Goal: Task Accomplishment & Management: Complete application form

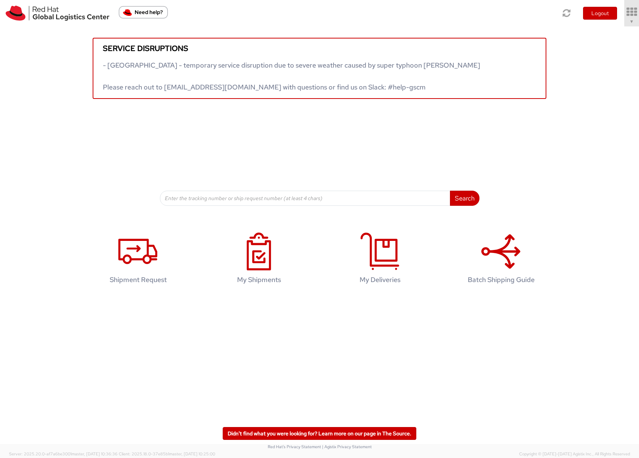
click at [625, 20] on link "▼" at bounding box center [631, 13] width 15 height 26
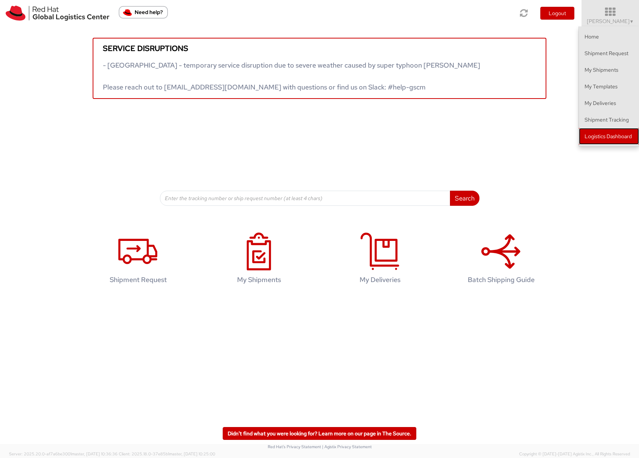
click at [602, 135] on link "Logistics Dashboard" at bounding box center [608, 136] width 60 height 17
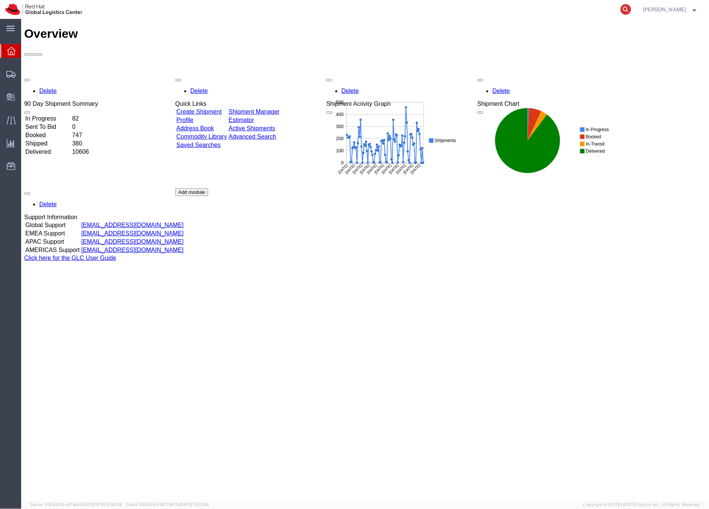
click at [631, 8] on icon at bounding box center [626, 9] width 11 height 11
click at [425, 6] on input "search" at bounding box center [506, 9] width 230 height 18
click at [421, 11] on input "search" at bounding box center [506, 9] width 230 height 18
type input "56920424"
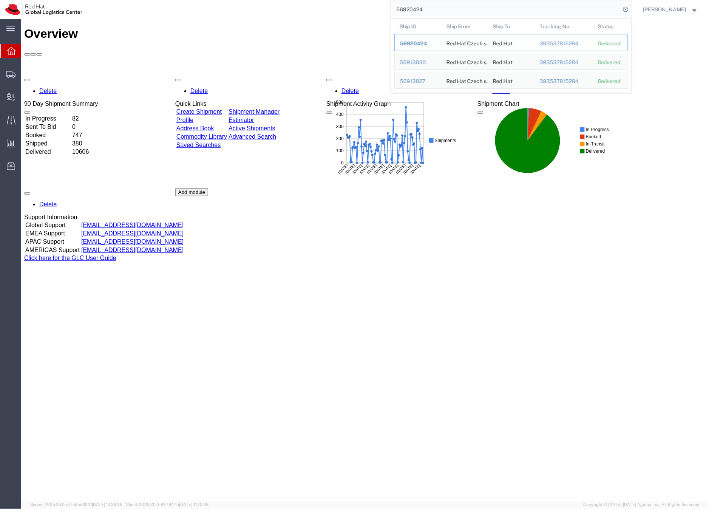
click at [427, 41] on span "56920424" at bounding box center [413, 43] width 27 height 6
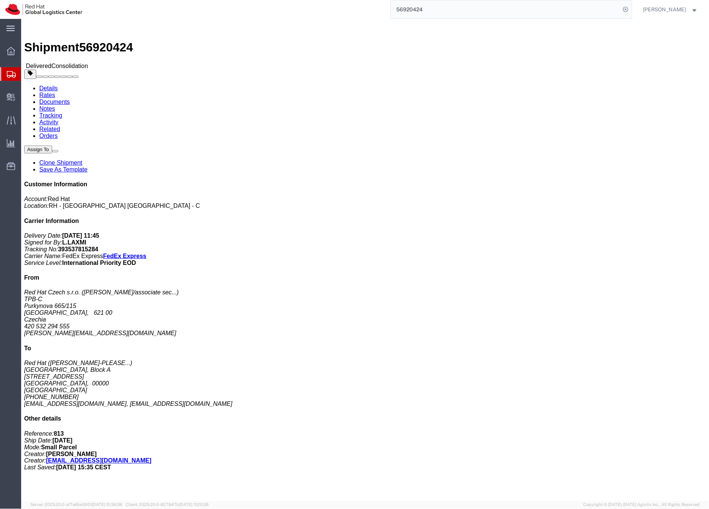
scroll to position [181, 0]
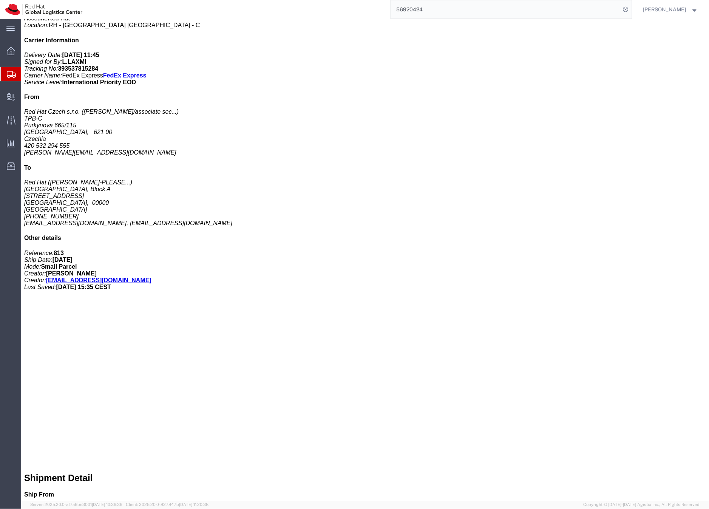
click at [9, 76] on icon at bounding box center [11, 74] width 9 height 7
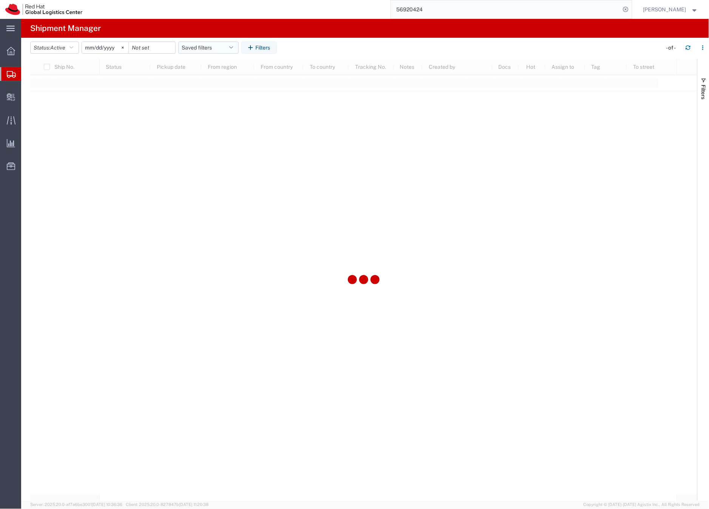
click at [215, 48] on button "Saved filters" at bounding box center [208, 48] width 60 height 12
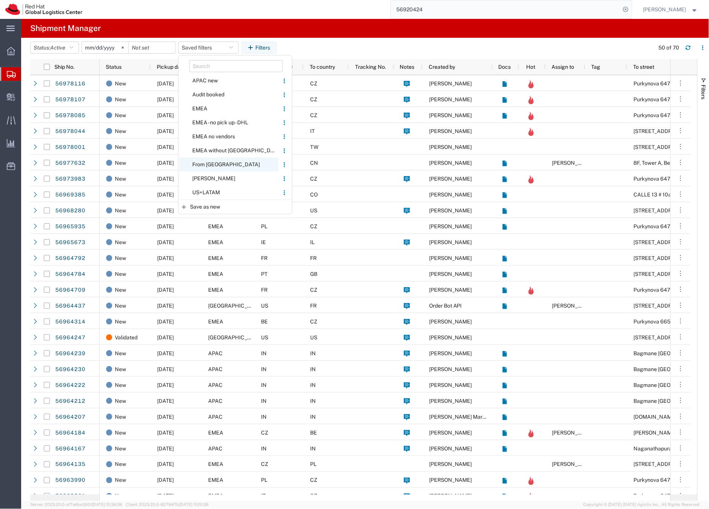
click at [203, 164] on span "From CZ" at bounding box center [228, 165] width 99 height 14
type input "2020-05-05"
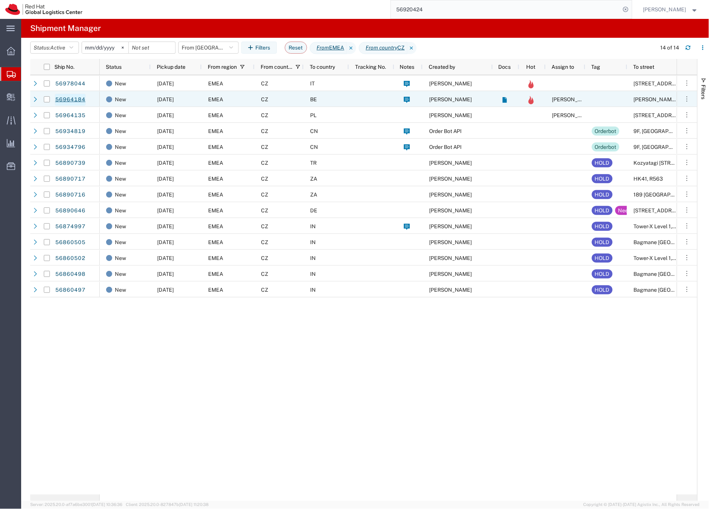
click at [71, 100] on link "56964184" at bounding box center [70, 100] width 31 height 12
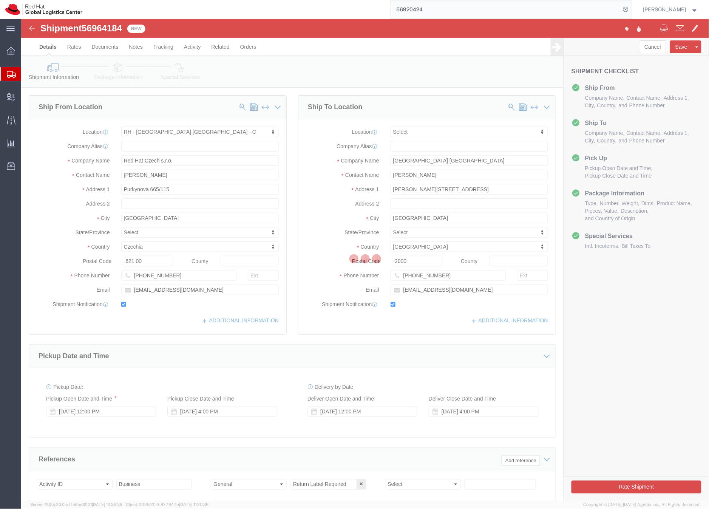
select select "38037"
select select
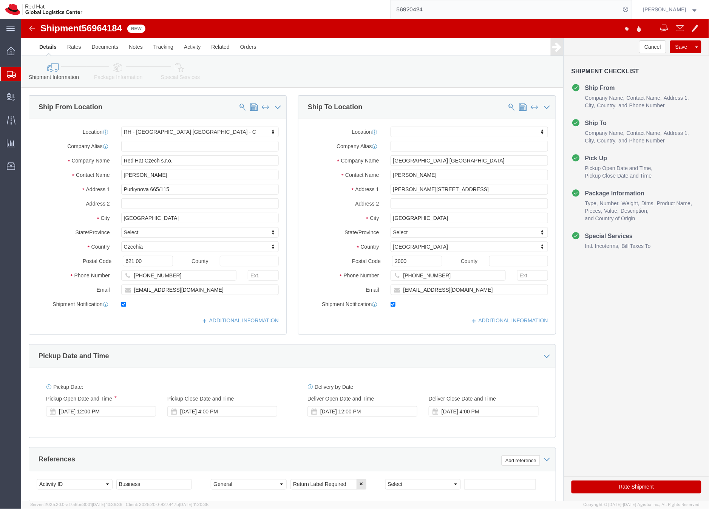
click icon
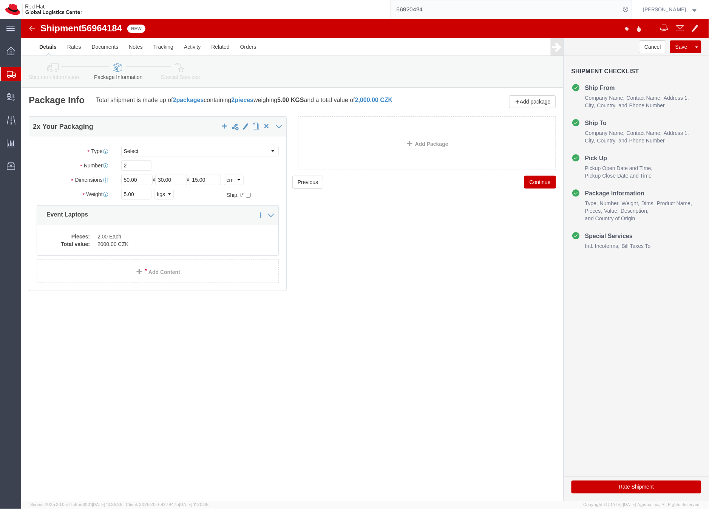
click at [432, 13] on input "56920424" at bounding box center [506, 9] width 230 height 18
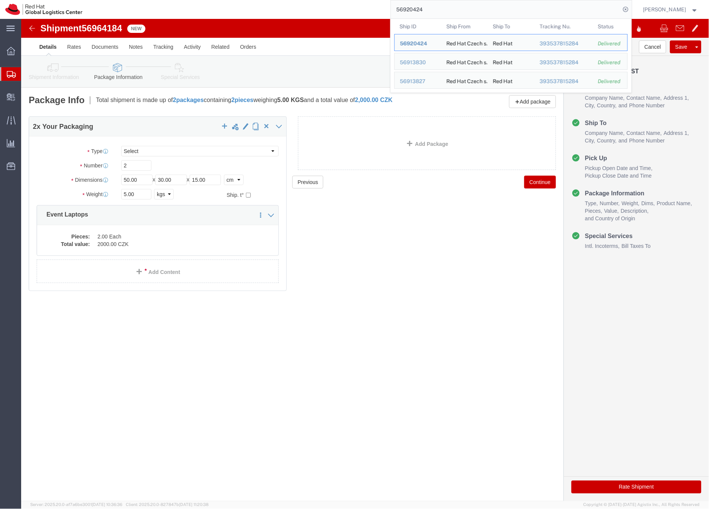
click at [432, 12] on input "56920424" at bounding box center [506, 9] width 230 height 18
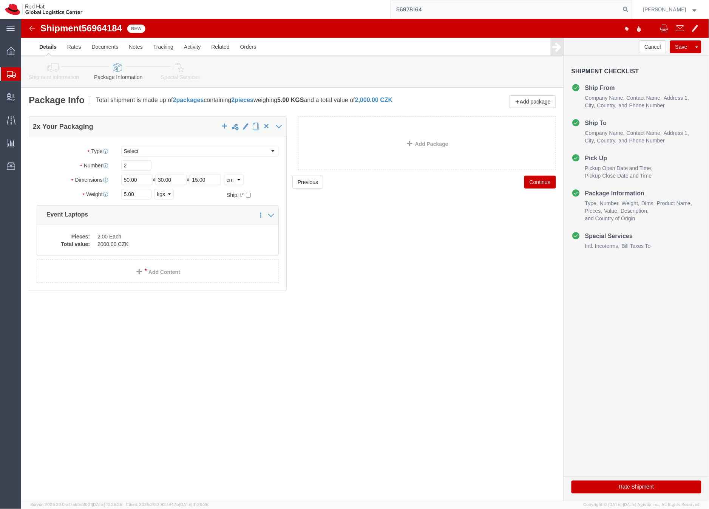
type input "56978164"
click input "5.00"
drag, startPoint x: 105, startPoint y: 160, endPoint x: 116, endPoint y: 158, distance: 11.4
click input "50.00"
type input "40.00"
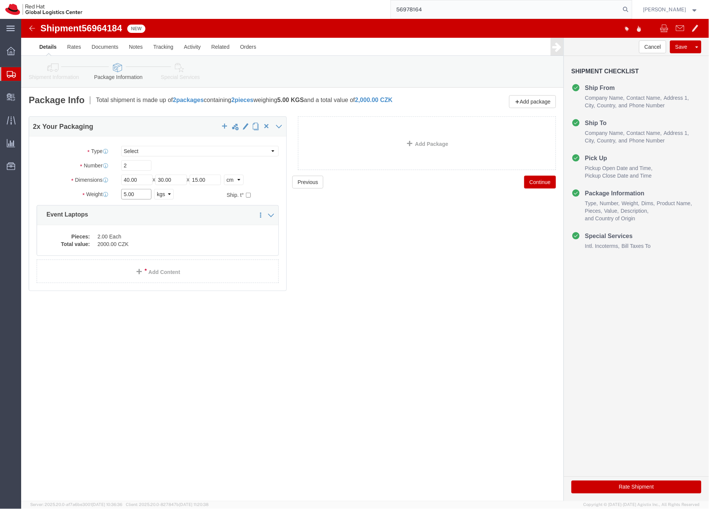
drag, startPoint x: 116, startPoint y: 178, endPoint x: 100, endPoint y: 176, distance: 15.9
click input "5.00"
type input "4.5"
click dd "2.00 Each"
click div
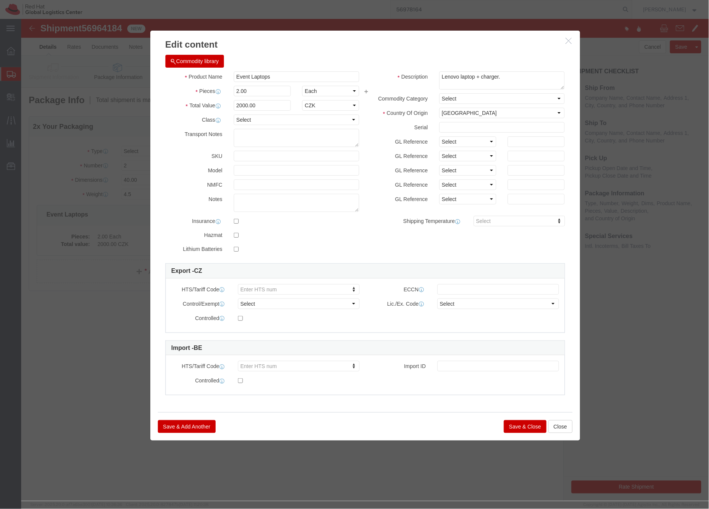
click button "Save & Close"
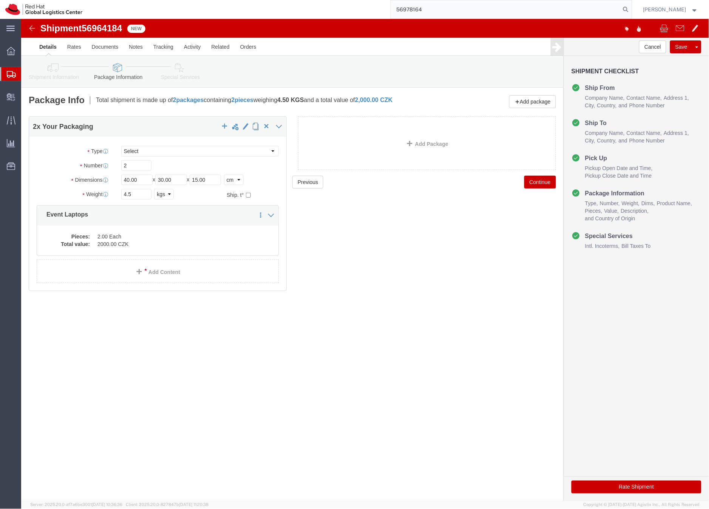
click link "Shipment Information"
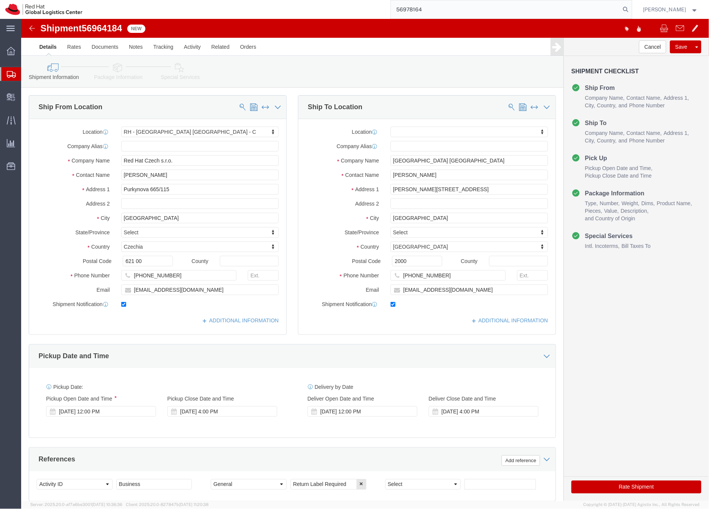
click icon
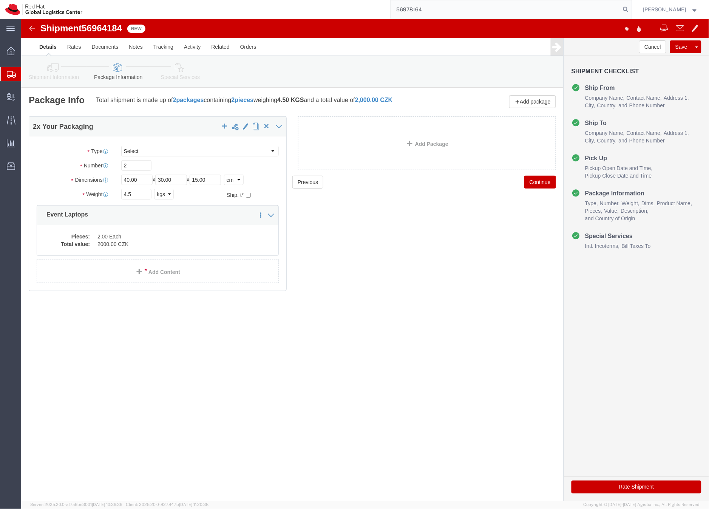
click icon
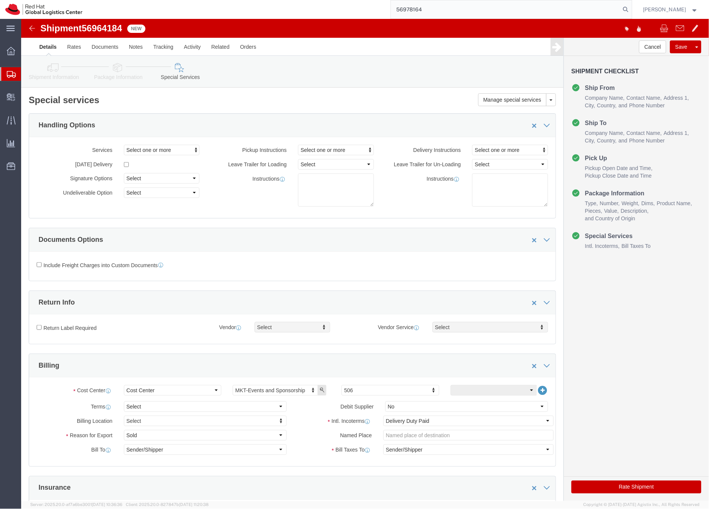
click icon
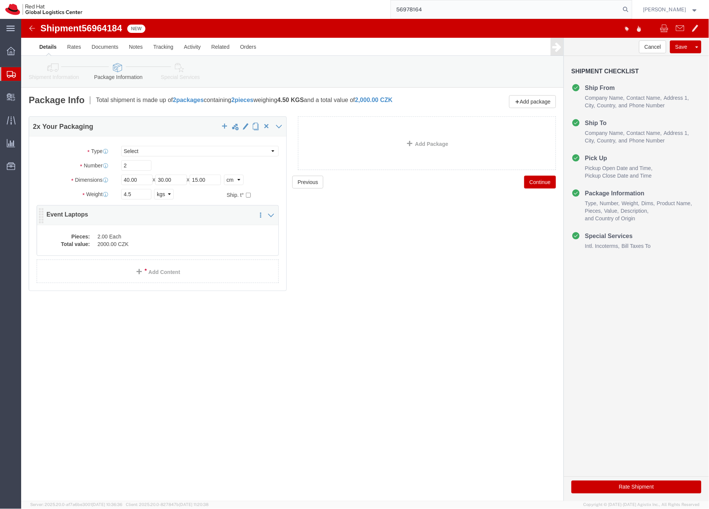
drag, startPoint x: 106, startPoint y: 204, endPoint x: 122, endPoint y: 215, distance: 19.8
click p "Event Laptops"
click dd "2.00 Each"
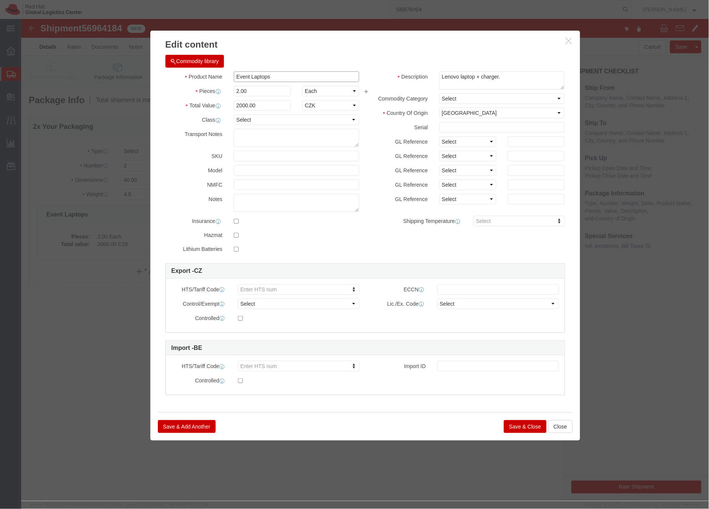
click input "Event Laptops"
type input "Event Laptops *Not restricted*"
click button "Save & Close"
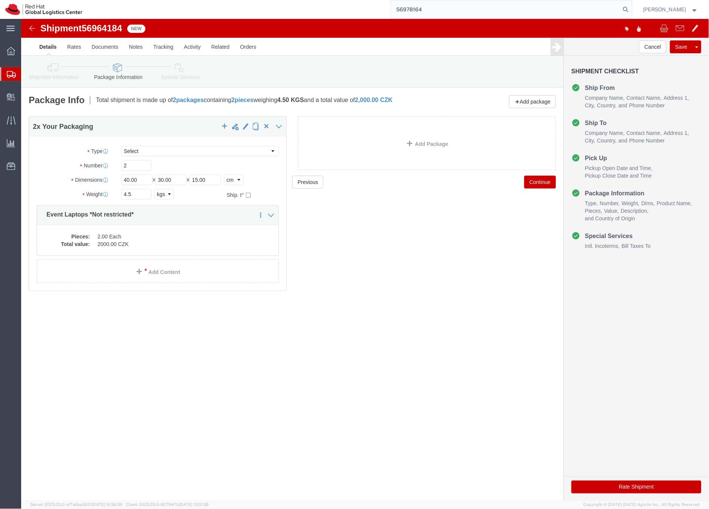
click icon
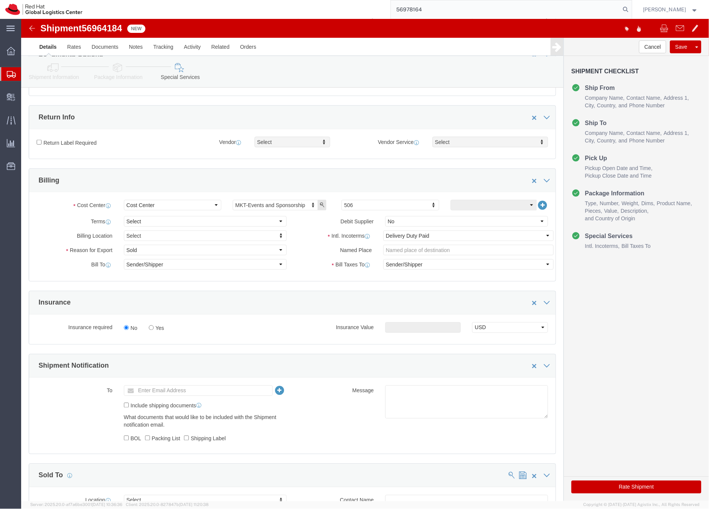
scroll to position [195, 0]
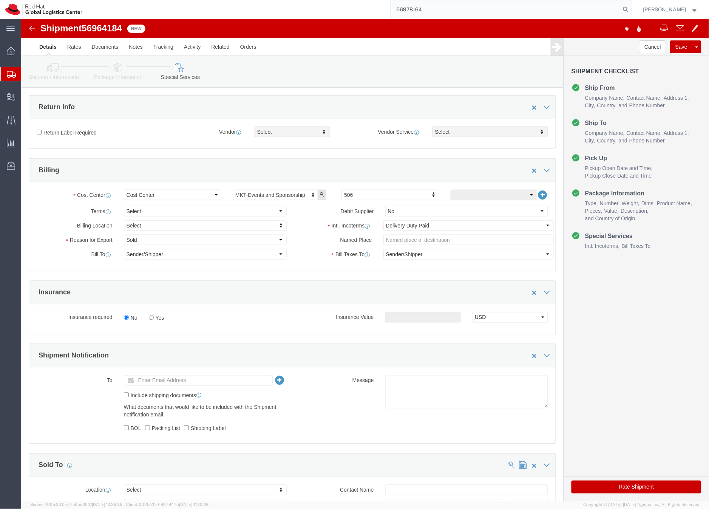
click button "Rate Shipment"
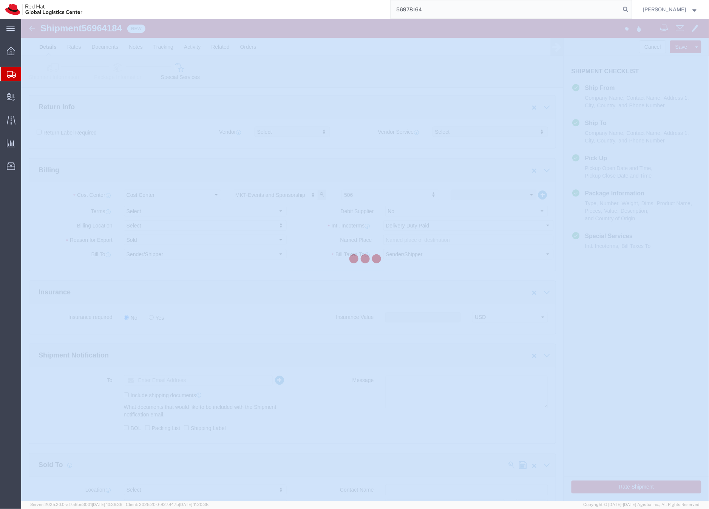
scroll to position [0, 0]
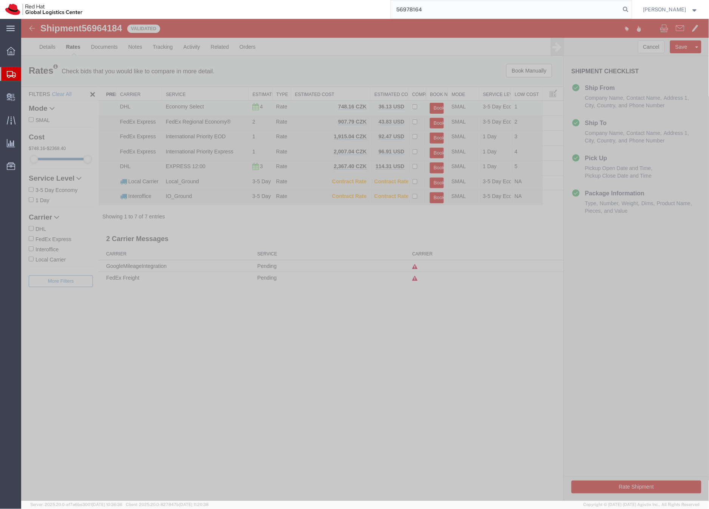
click at [438, 108] on button "Book" at bounding box center [437, 107] width 14 height 11
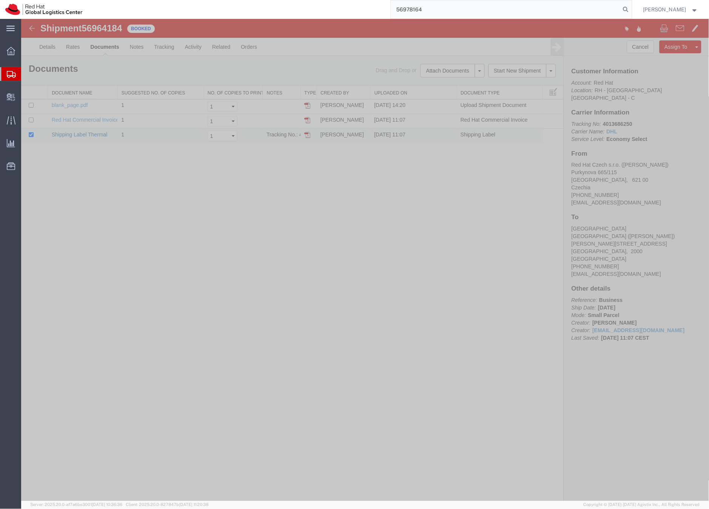
click at [74, 133] on link "Shipping Label Thermal" at bounding box center [79, 134] width 56 height 6
click at [70, 136] on link "Shipping Label Thermal" at bounding box center [79, 134] width 56 height 6
click at [50, 47] on link "Details" at bounding box center [47, 46] width 27 height 18
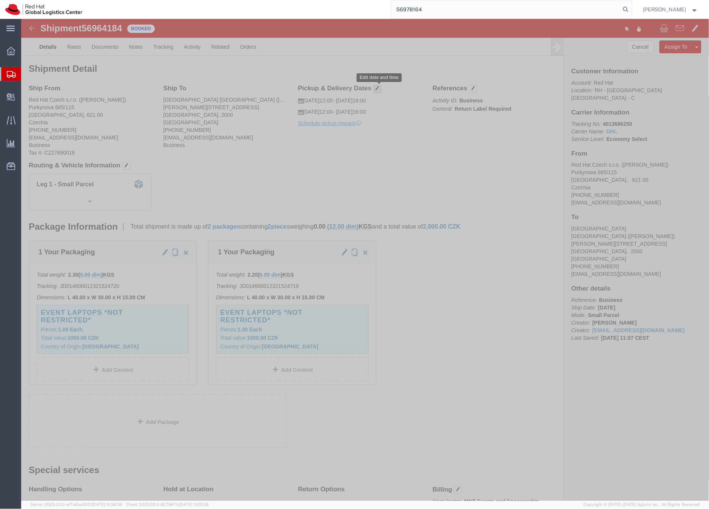
click span "button"
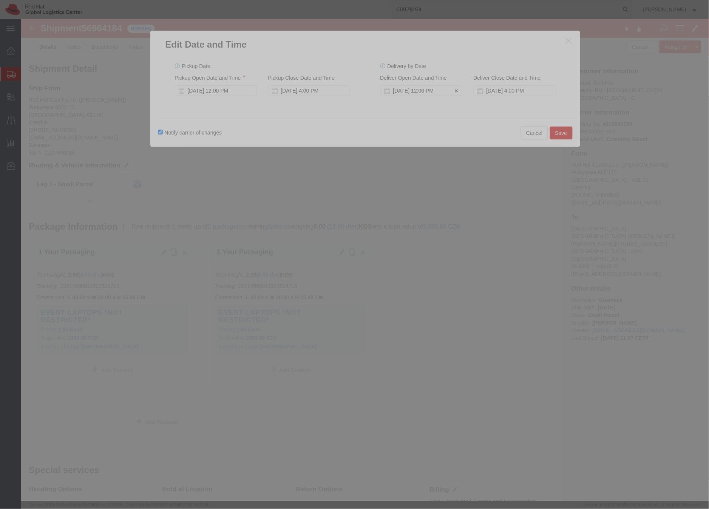
click icon
click button "Save"
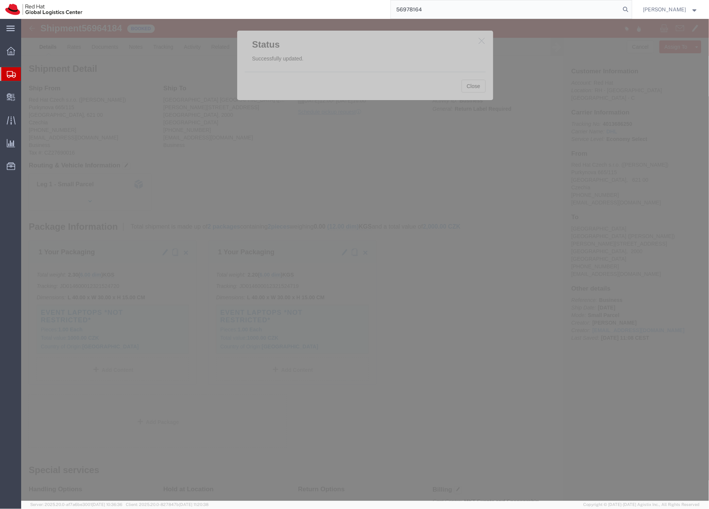
click icon "button"
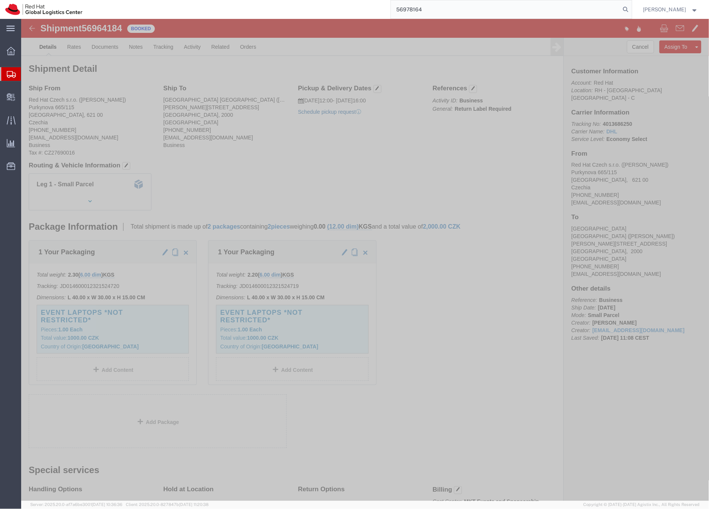
click link "Schedule pickup request"
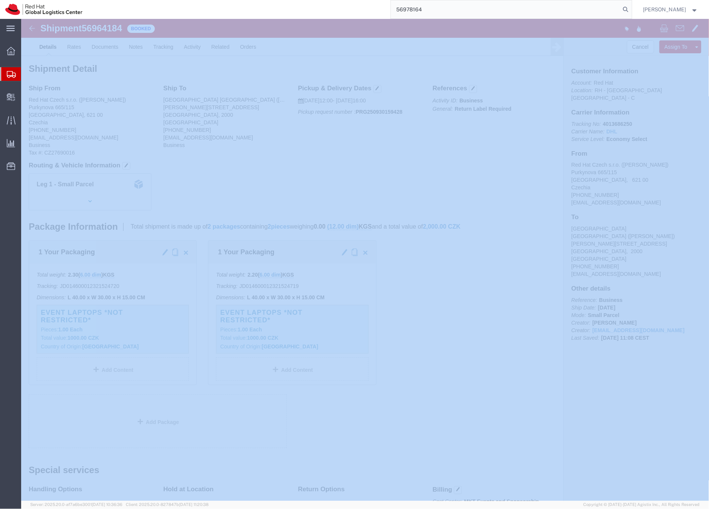
click at [431, 9] on input "56978164" at bounding box center [506, 9] width 230 height 18
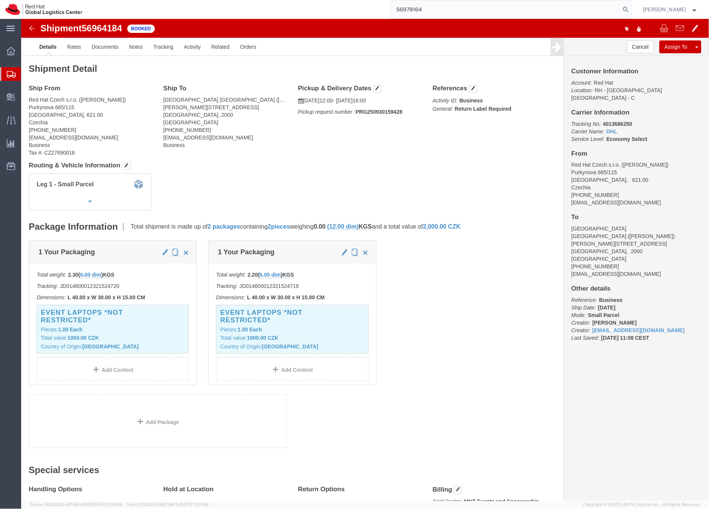
click at [431, 9] on input "56978164" at bounding box center [506, 9] width 230 height 18
paste input "6431"
type input "56964314"
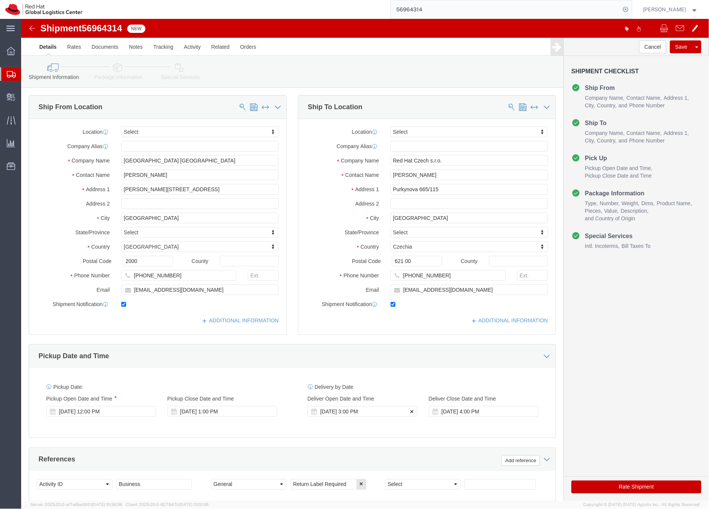
click icon
click div
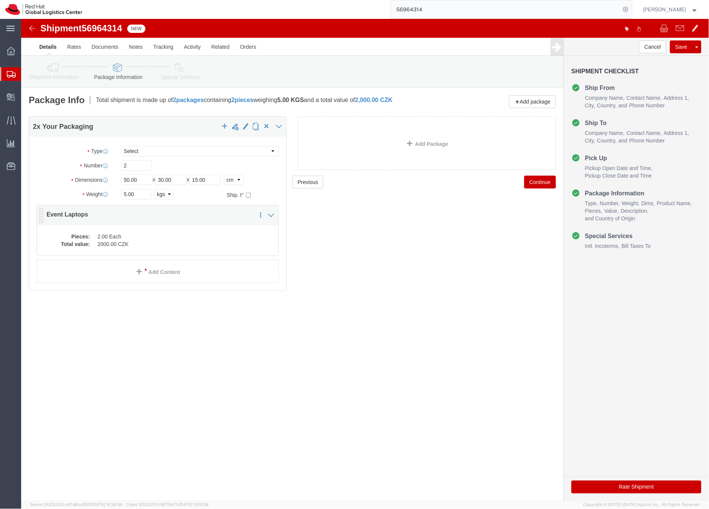
click dd "2.00 Each"
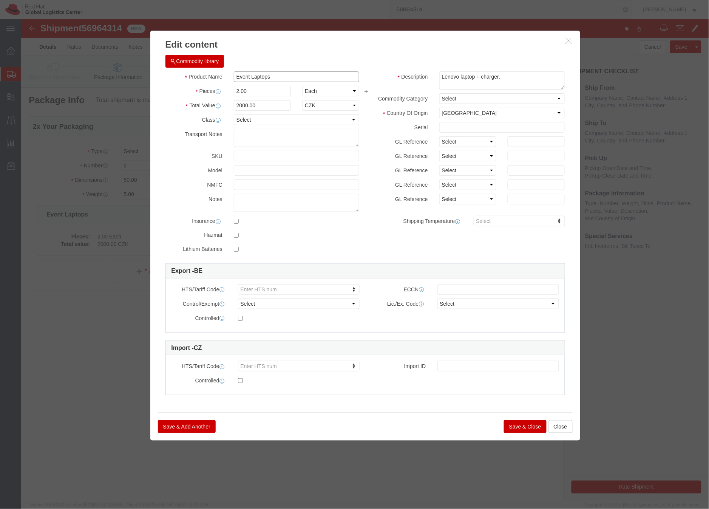
click input "Event Laptops"
type input "Event Laptops *Not restricted*"
click button "Save & Close"
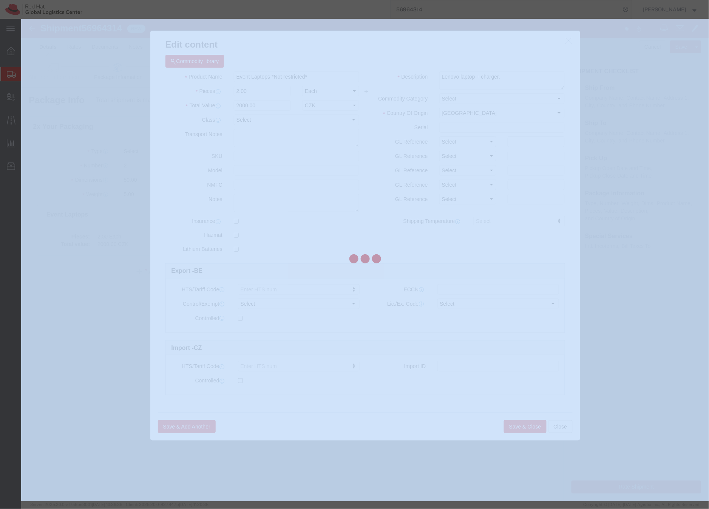
click at [516, 427] on div at bounding box center [365, 260] width 688 height 482
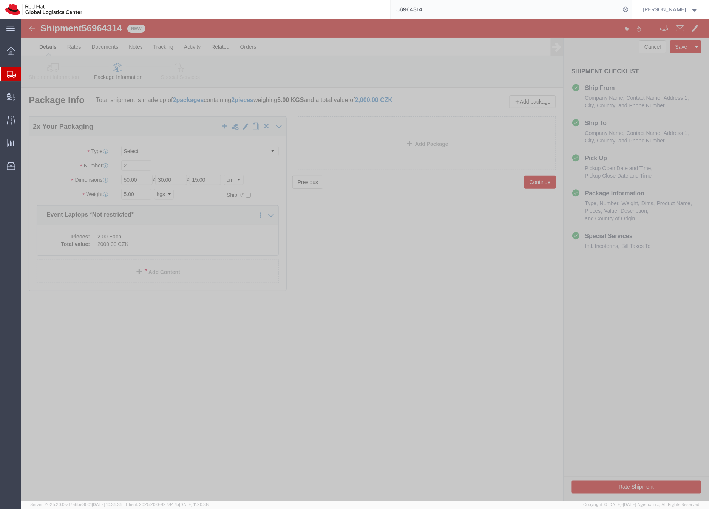
click icon
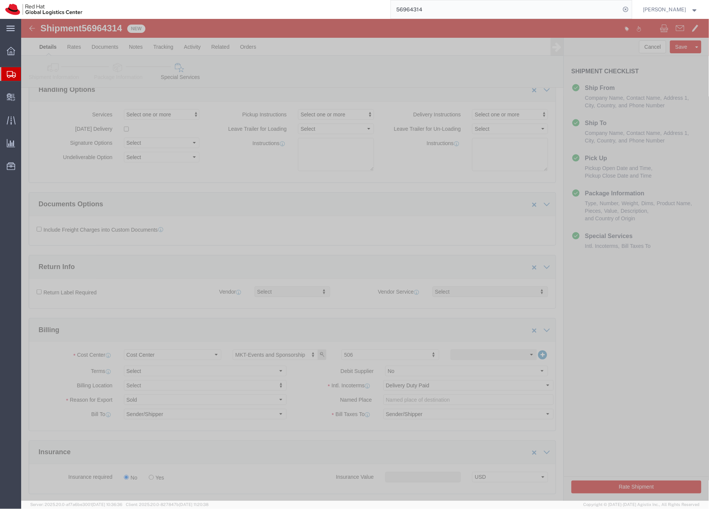
scroll to position [119, 0]
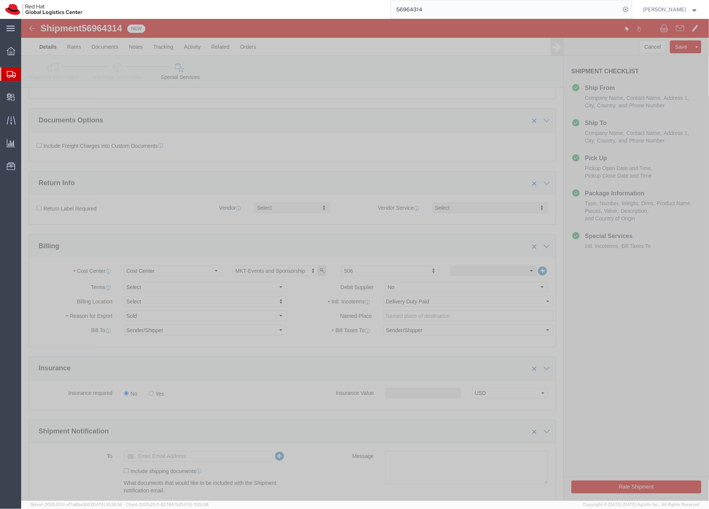
click button "Rate Shipment"
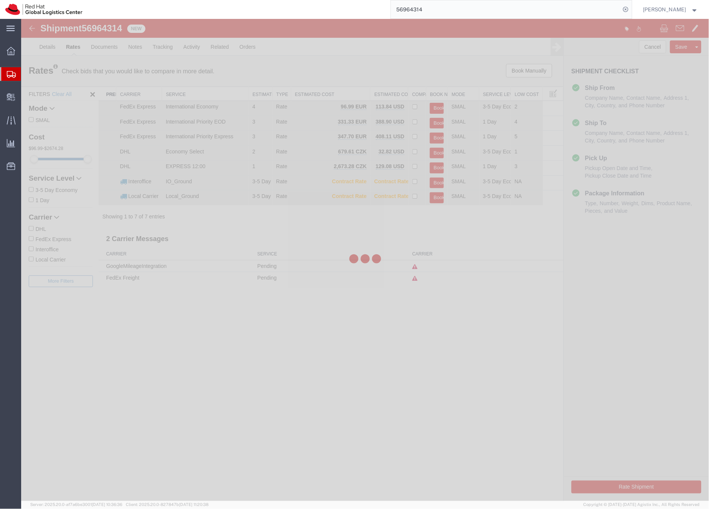
scroll to position [0, 0]
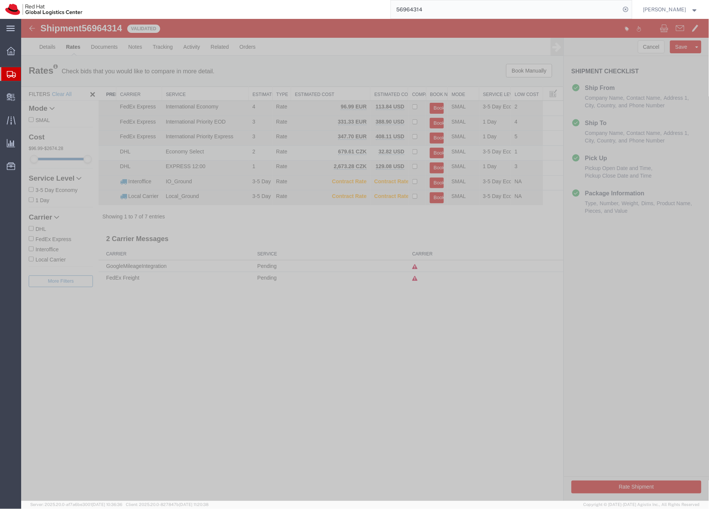
click at [436, 152] on button "Book" at bounding box center [437, 152] width 14 height 11
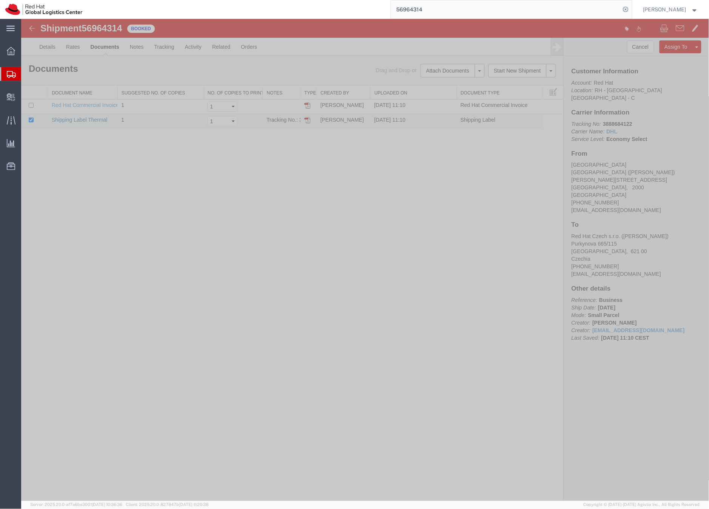
click at [91, 118] on link "Shipping Label Thermal" at bounding box center [79, 119] width 56 height 6
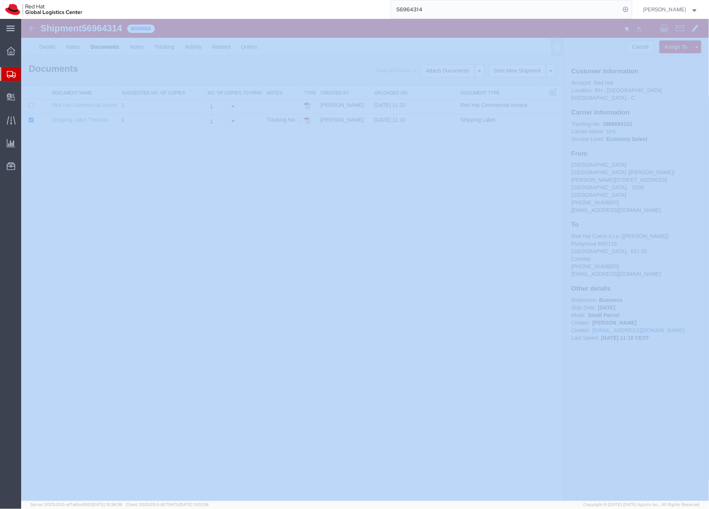
click at [424, 8] on input "56964314" at bounding box center [506, 9] width 230 height 18
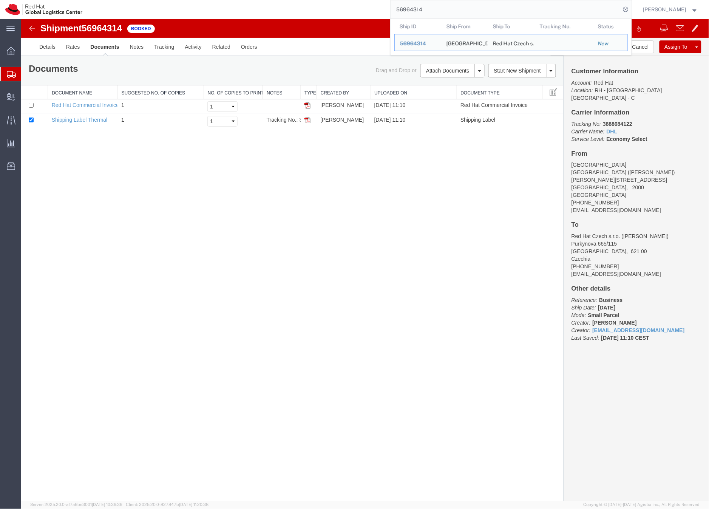
click at [424, 8] on input "56964314" at bounding box center [506, 9] width 230 height 18
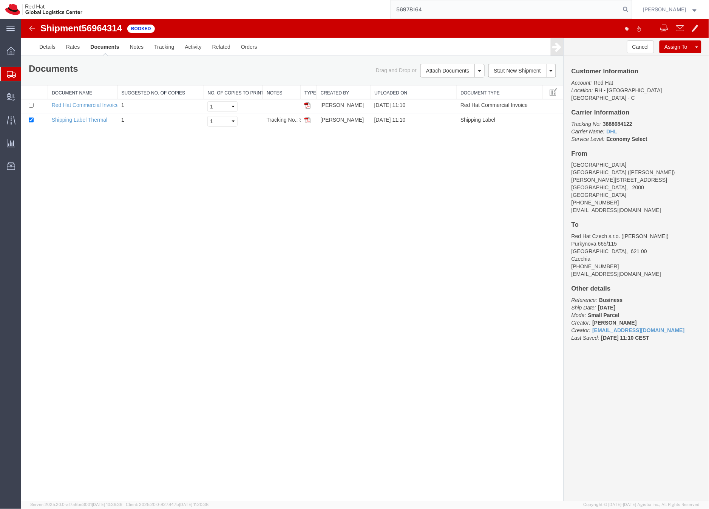
type input "56978164"
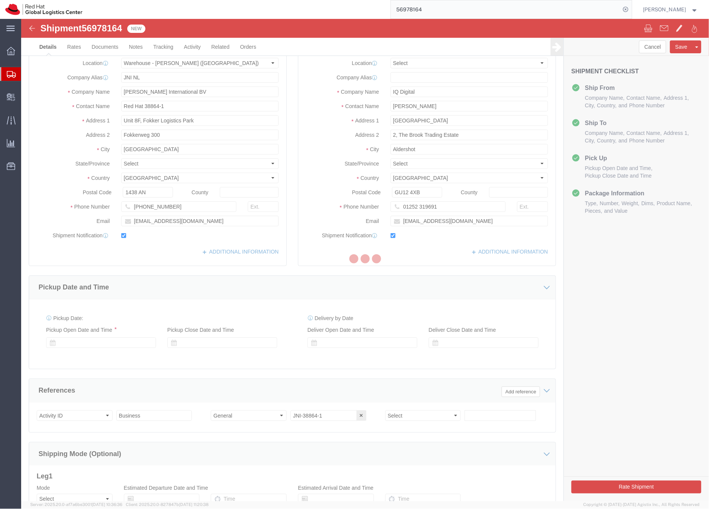
select select "66211"
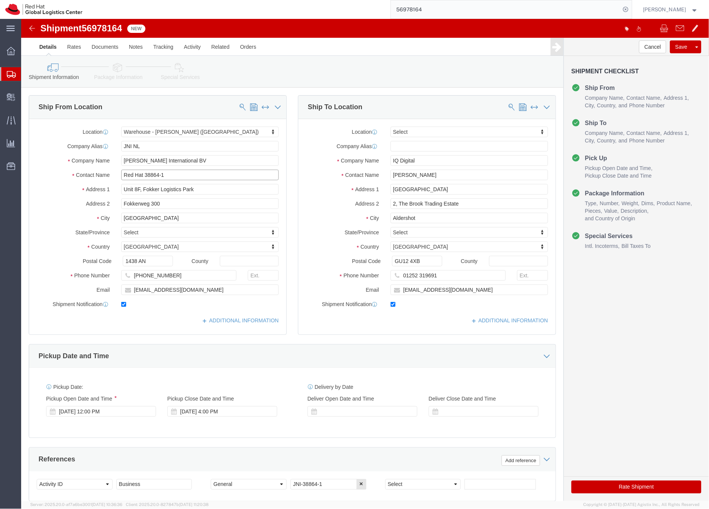
drag, startPoint x: 157, startPoint y: 158, endPoint x: 98, endPoint y: 156, distance: 59.4
click div "Red Hat 38864-1"
type input "nadel"
select select "70271"
click input "Red Hat 38864-1"
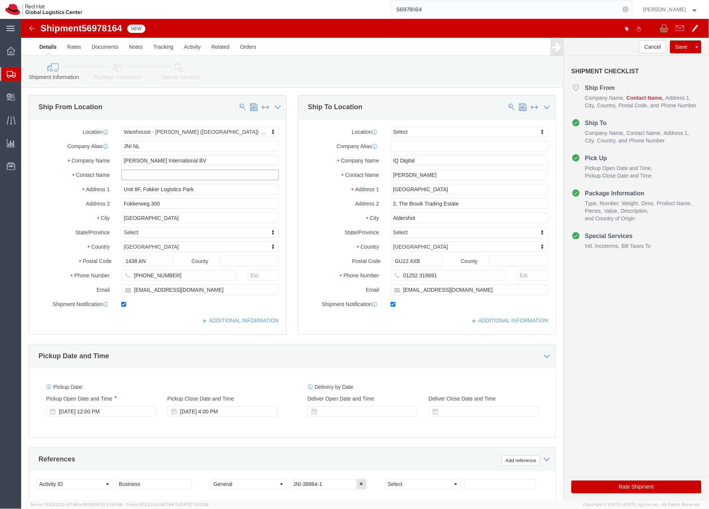
paste input "Red Hat 38864-1"
type input "Red Hat 38864-1"
click div "Ship From Location Location Warehouse - Nadel (NL) - NEW Select My Profile Loca…"
click input "somala@redhat.com"
type input "somala@redhat.com"
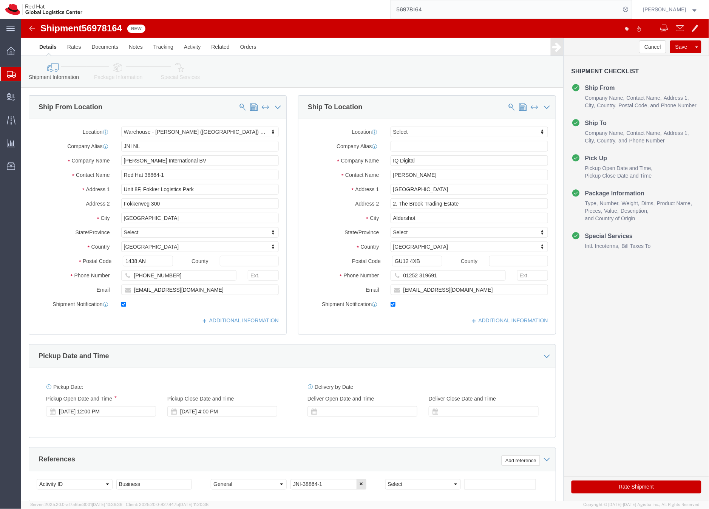
click div "Ship From Location Location Warehouse - Nadel (NL) - NEW Select My Profile Loca…"
click icon
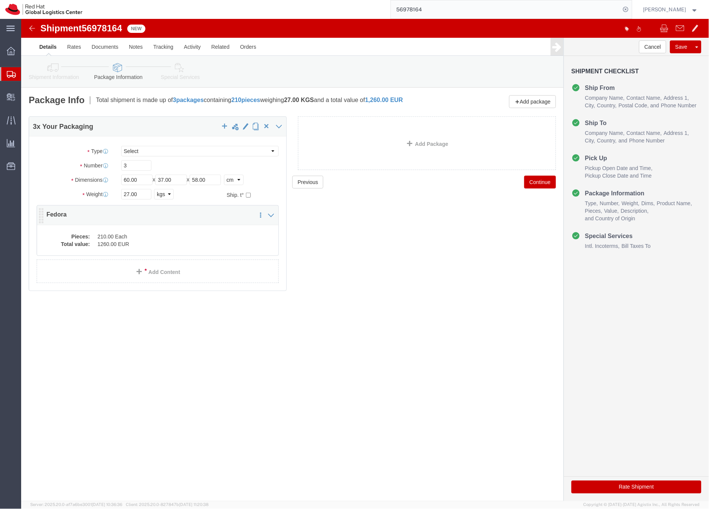
click dd "1260.00 EUR"
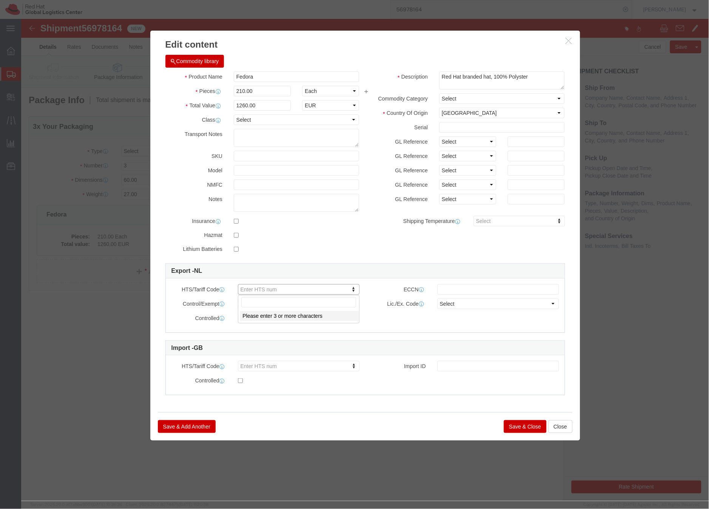
paste input "6505.00.0900"
type input "6505.00.0900"
click button "Save & Close"
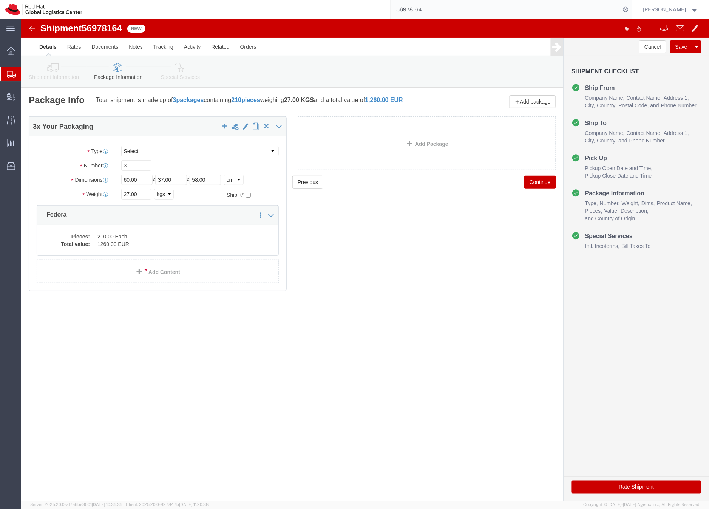
click link "Special Services"
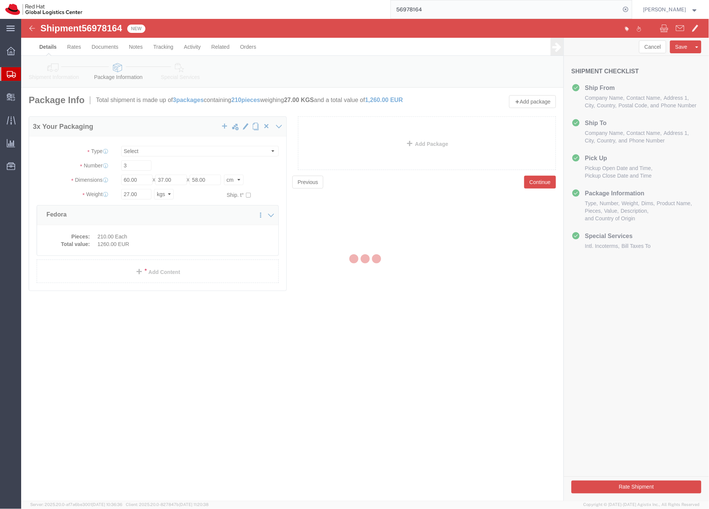
select select
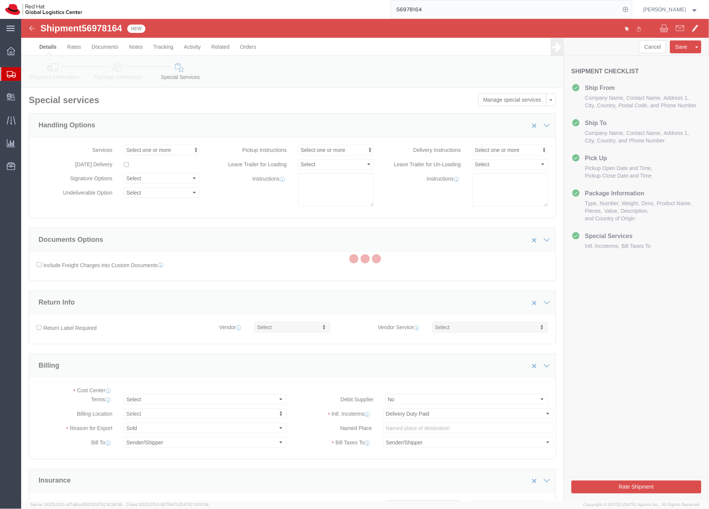
select select "COSTCENTER"
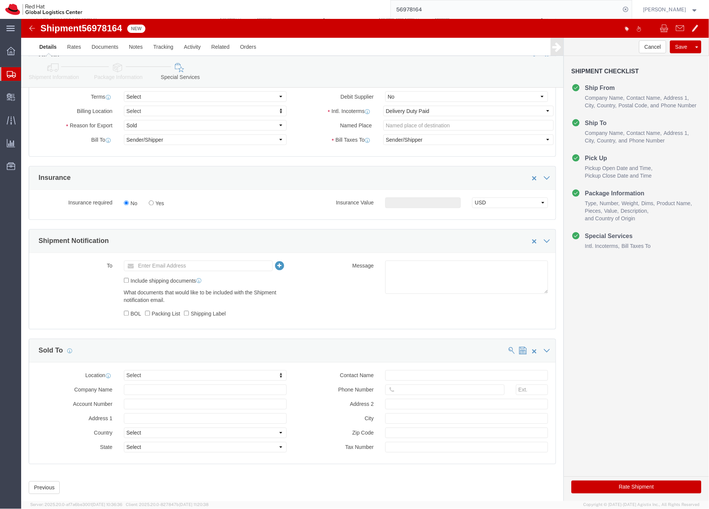
scroll to position [327, 0]
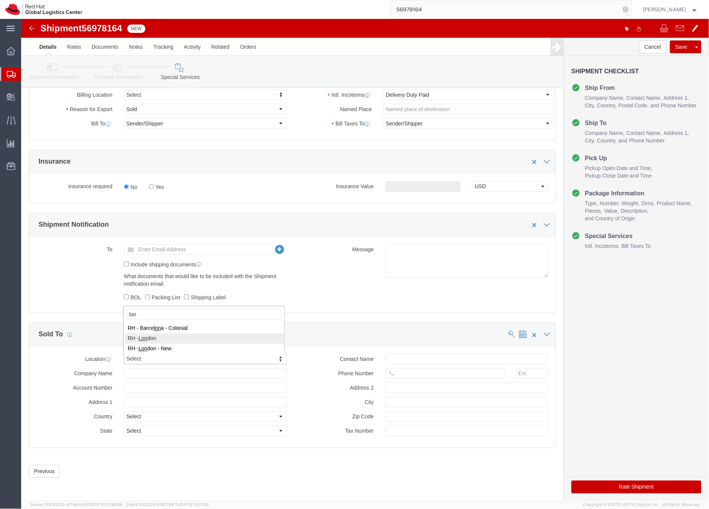
type input "lon"
select select "37974"
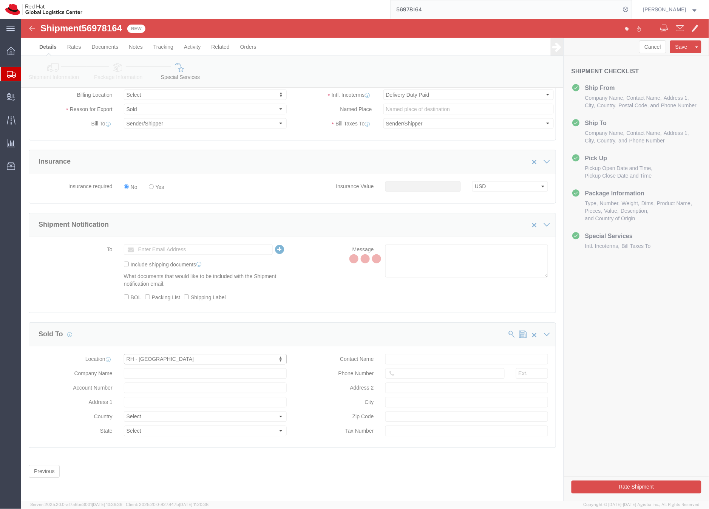
type input "Red Hat UK Limited"
type input "Peninsular House"
select select "GB"
type input "44 207 009 4444"
type input "30-36 Monument Street, 4th Floor"
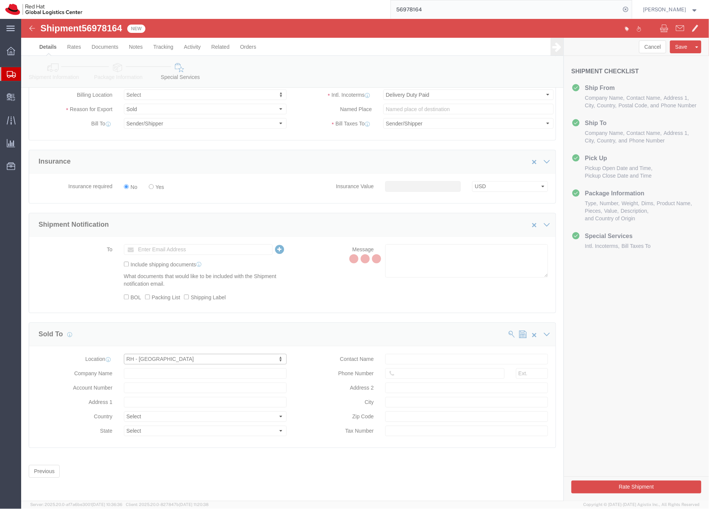
type input "LONDON"
type input "EC3R8NB"
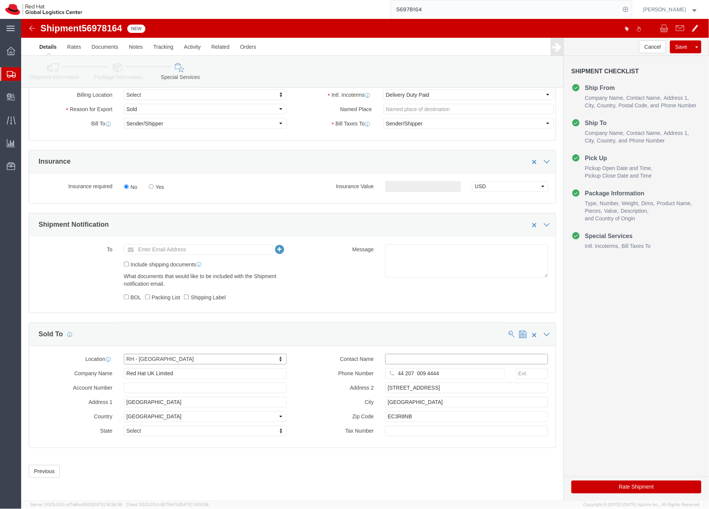
click input "text"
type input "EMEAlogistics@redhat.com"
click button "Rate Shipment"
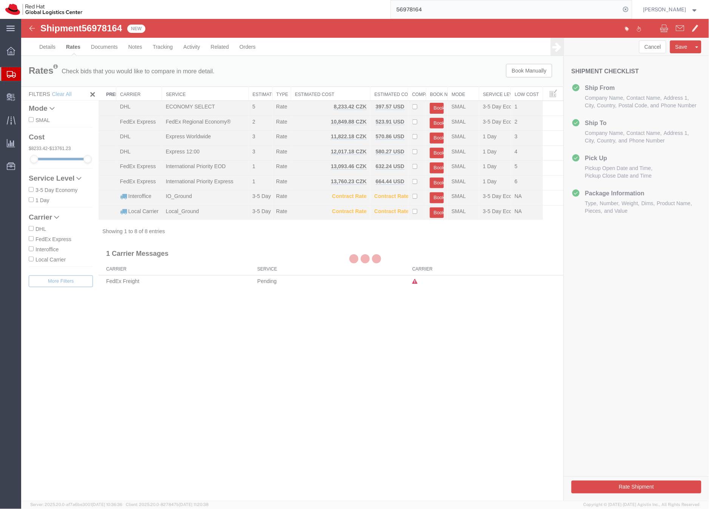
scroll to position [0, 0]
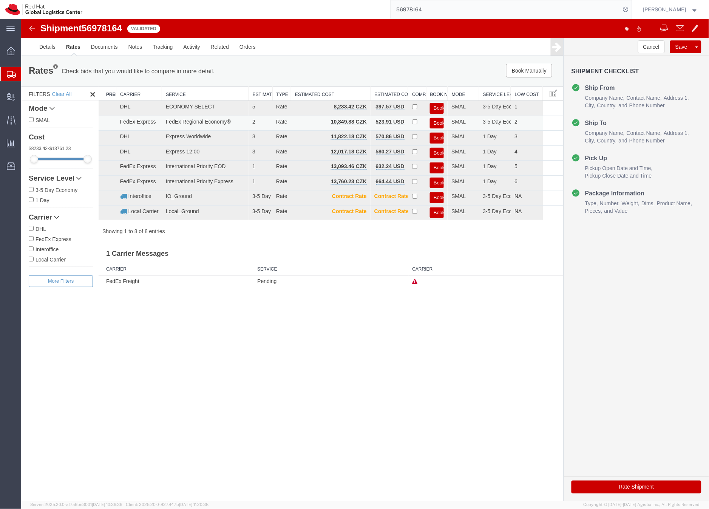
click at [437, 121] on button "Book" at bounding box center [437, 123] width 14 height 11
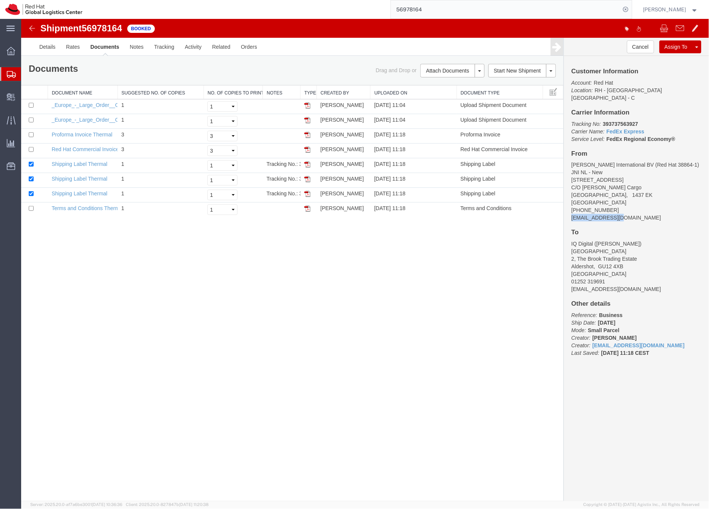
drag, startPoint x: 633, startPoint y: 210, endPoint x: 569, endPoint y: 213, distance: 63.9
click at [569, 213] on div "Customer Information Account: Red Hat Location: RH - Brno - Tech Park Brno - C …" at bounding box center [636, 216] width 145 height 320
copy address "somala@redhat.com"
click at [40, 47] on link "Details" at bounding box center [47, 46] width 27 height 18
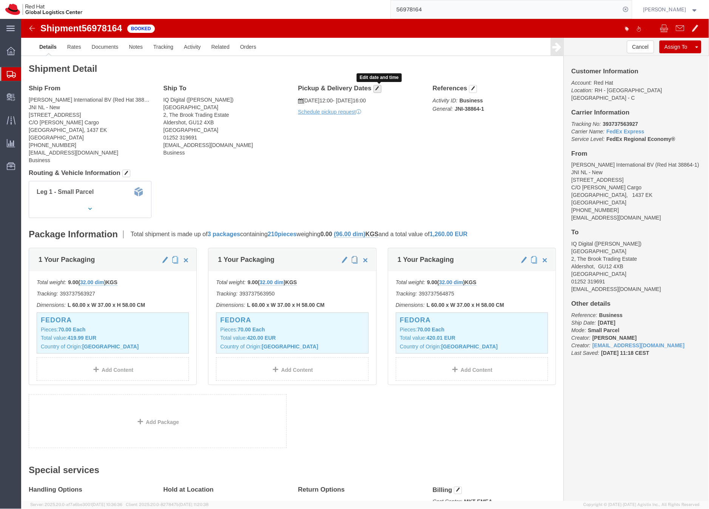
click span "button"
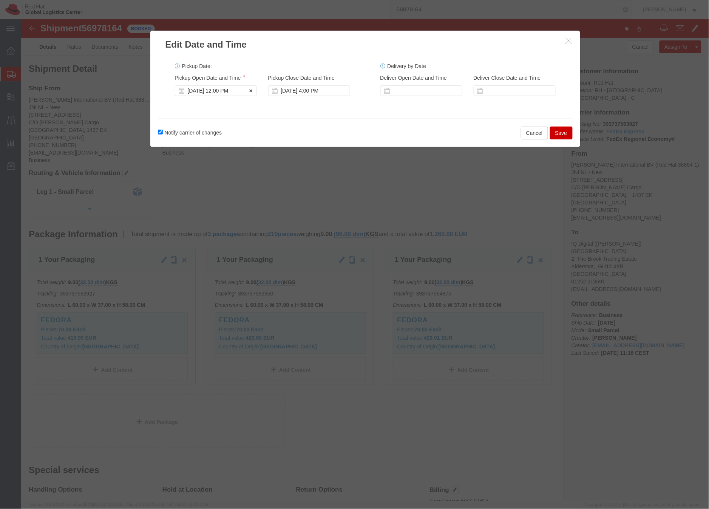
click div "Sep 30 2025 12:00 PM"
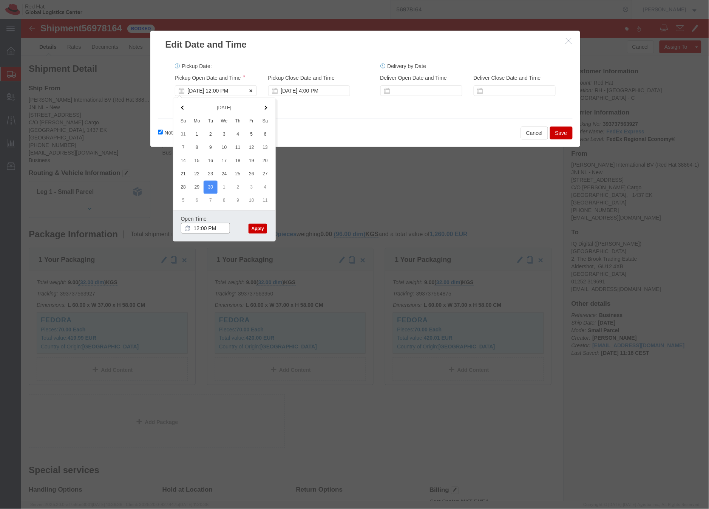
type input "2:00 PM"
click button "Apply"
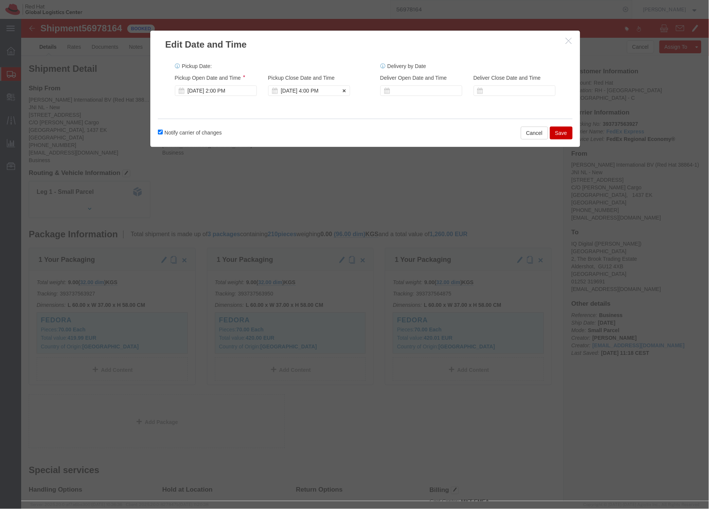
click div "Sep 30 2025 4:00 PM"
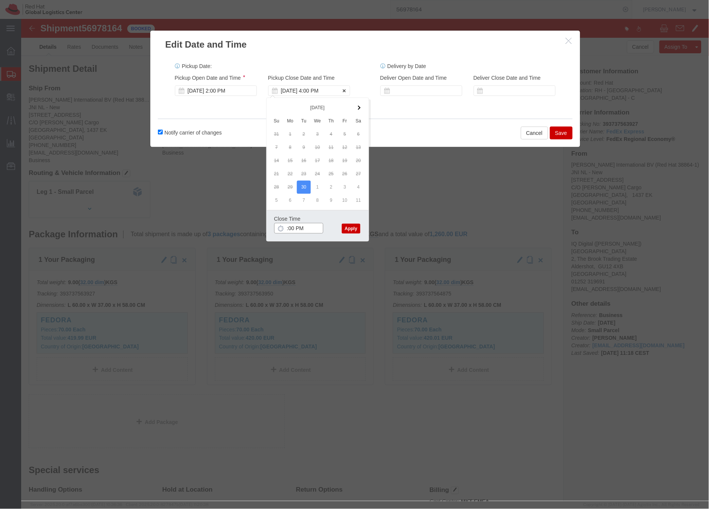
type input "5:00 PM"
click button "Apply"
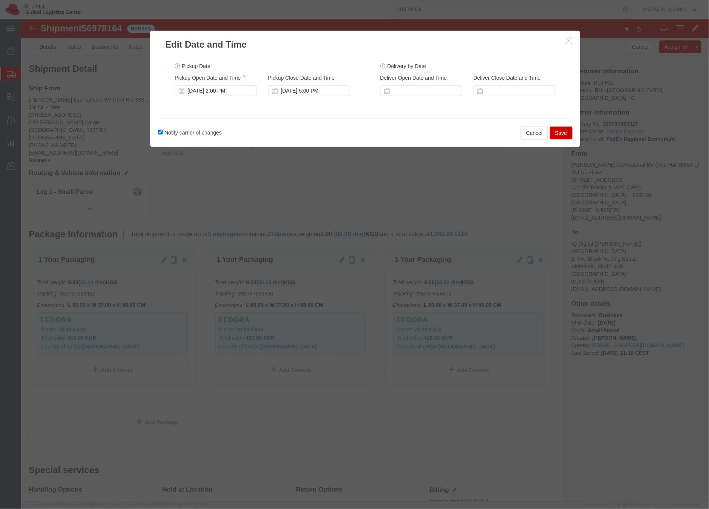
click button "Save"
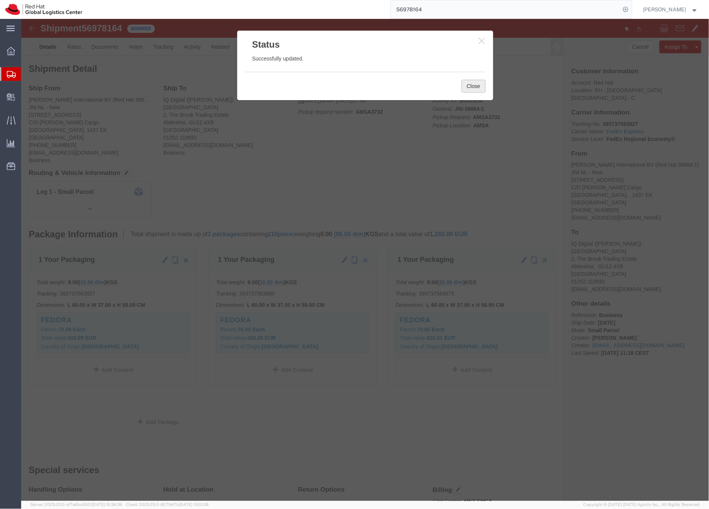
click button "Close"
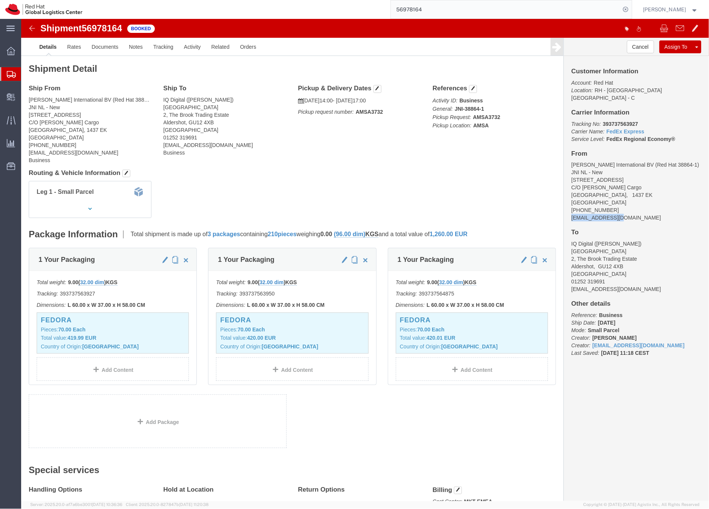
drag, startPoint x: 613, startPoint y: 194, endPoint x: 540, endPoint y: 188, distance: 73.9
click div "Customer Information Account: Red Hat Location: RH - Brno - Tech Park Brno - C …"
click link "Documents"
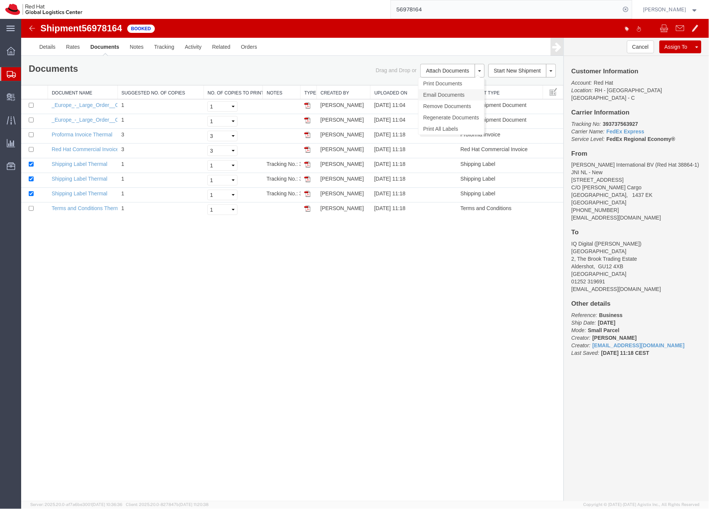
click at [431, 93] on link "Email Documents" at bounding box center [451, 94] width 66 height 11
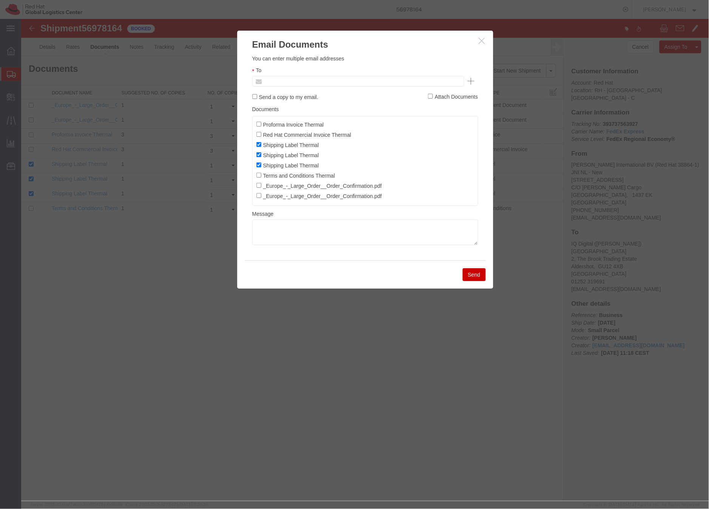
click at [303, 83] on input "text" at bounding box center [307, 81] width 88 height 10
paste input "somala@redhat.com"
type input "somala@redhat.com"
click at [283, 234] on textarea at bounding box center [365, 232] width 226 height 26
type textarea "Nadel"
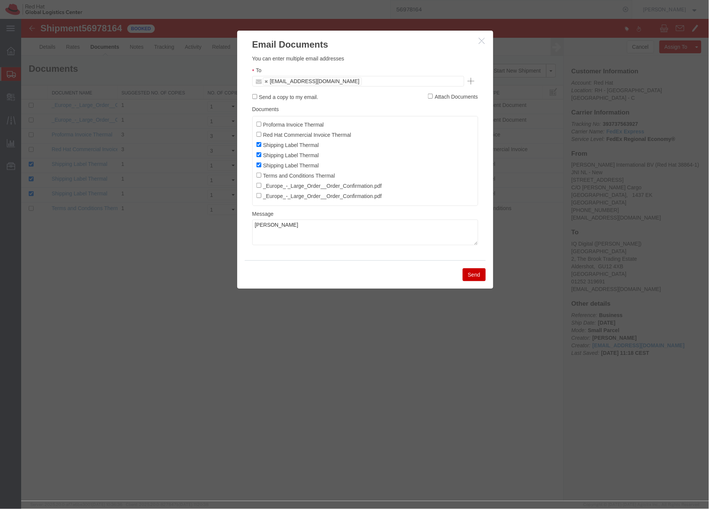
click at [476, 277] on button "Send" at bounding box center [473, 274] width 23 height 13
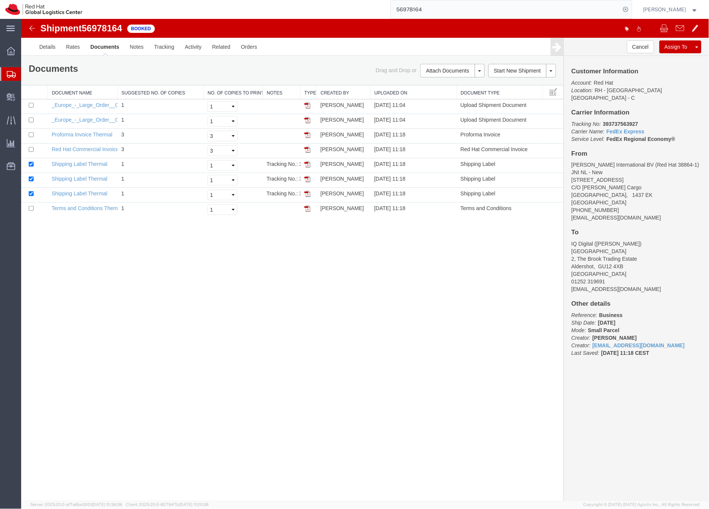
click at [612, 121] on b "393737563927" at bounding box center [620, 124] width 35 height 6
copy b "393737563927"
click at [52, 45] on link "Details" at bounding box center [47, 46] width 27 height 18
click at [21, 19] on div at bounding box center [21, 19] width 0 height 0
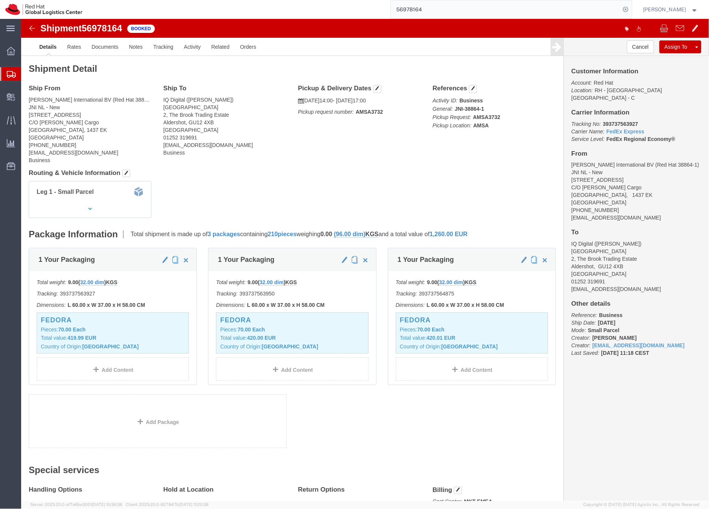
click address "Jack Nadel International BV (Red Hat 38864-1) JNI NL - New Incheonweg 7 C/O Jam…"
drag, startPoint x: 77, startPoint y: 79, endPoint x: 115, endPoint y: 80, distance: 37.8
click address "Jack Nadel International BV (Red Hat 38864-1) JNI NL - New Incheonweg 7 C/O Jam…"
drag, startPoint x: 77, startPoint y: 80, endPoint x: 116, endPoint y: 82, distance: 39.0
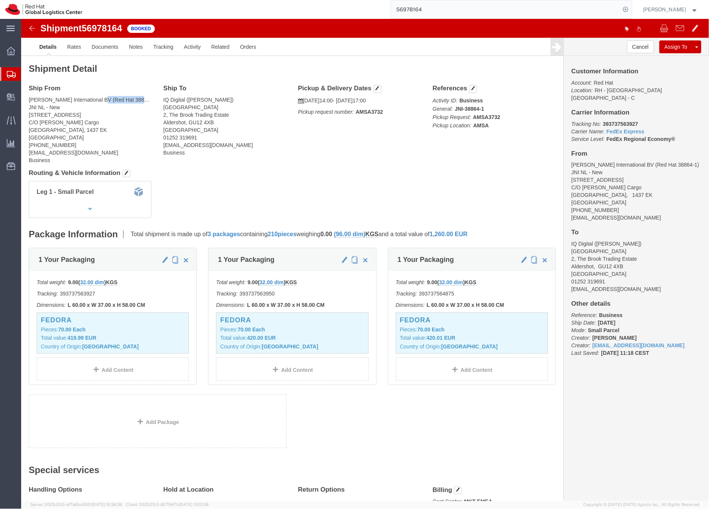
click address "Jack Nadel International BV (Red Hat 38864-1) JNI NL - New Incheonweg 7 C/O Jam…"
copy address "Red Hat 38864-1"
click at [12, 75] on icon at bounding box center [11, 74] width 9 height 7
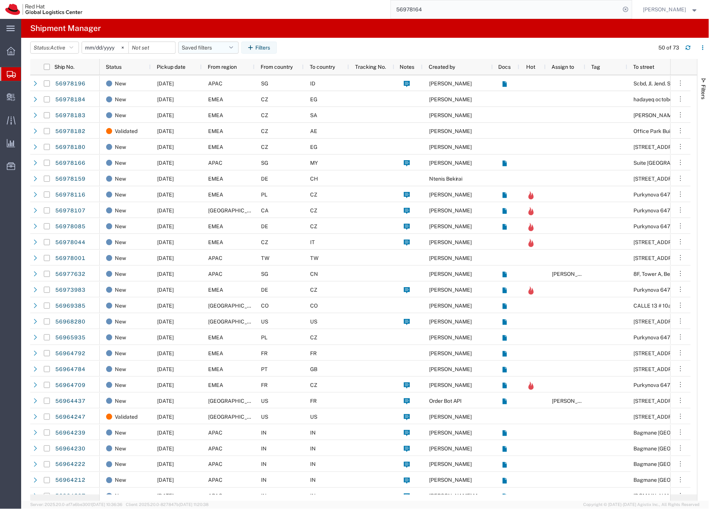
click at [195, 48] on button "Saved filters" at bounding box center [208, 48] width 60 height 12
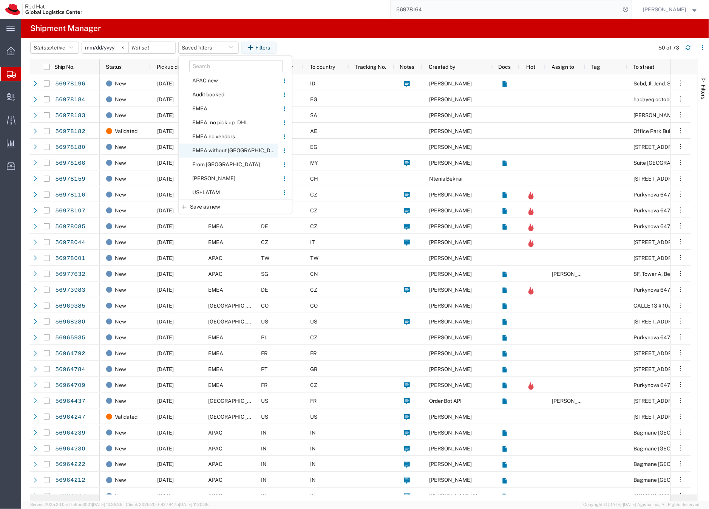
click at [235, 151] on span "EMEA without Brno" at bounding box center [228, 151] width 99 height 14
type input "2023-06-14"
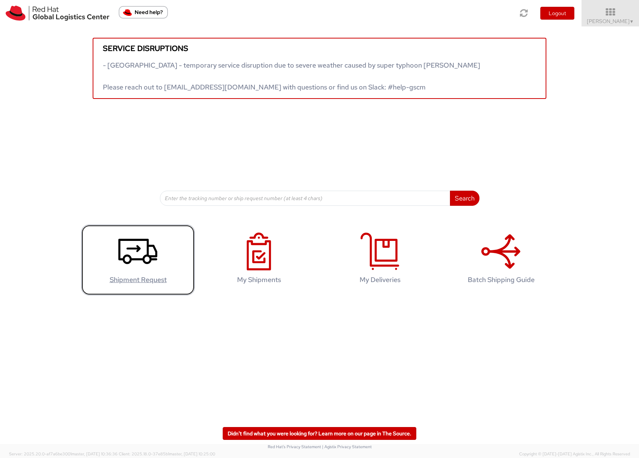
click at [134, 251] on icon at bounding box center [137, 252] width 39 height 38
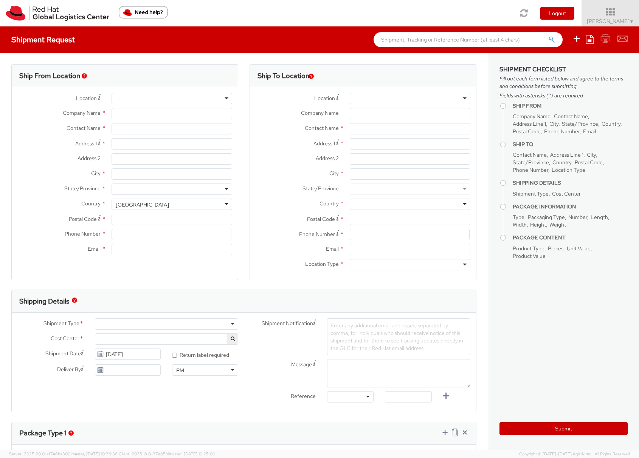
select select "901"
select select
type input "Red Hat Czech s.r.o."
type input "[PERSON_NAME]"
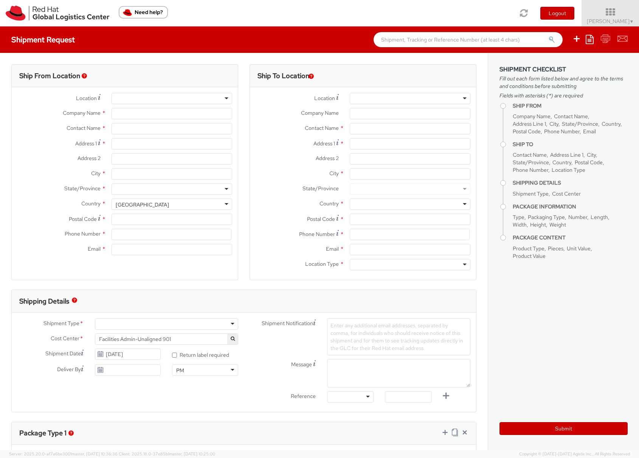
type input "Purkynova 665/115"
type input "BRNO"
type input "621 00"
type input "420532294446"
type input "somala@redhat.com"
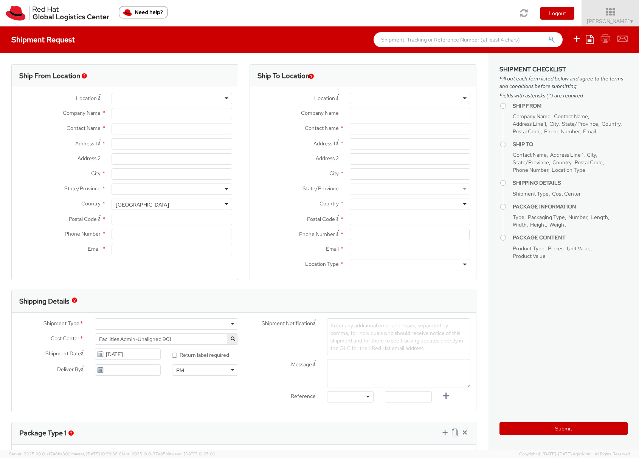
select select "CM"
select select "KGS"
click at [132, 98] on div "RH - Brno - Tech Park Brno - C" at bounding box center [180, 99] width 128 height 8
drag, startPoint x: 192, startPoint y: 99, endPoint x: 106, endPoint y: 96, distance: 85.9
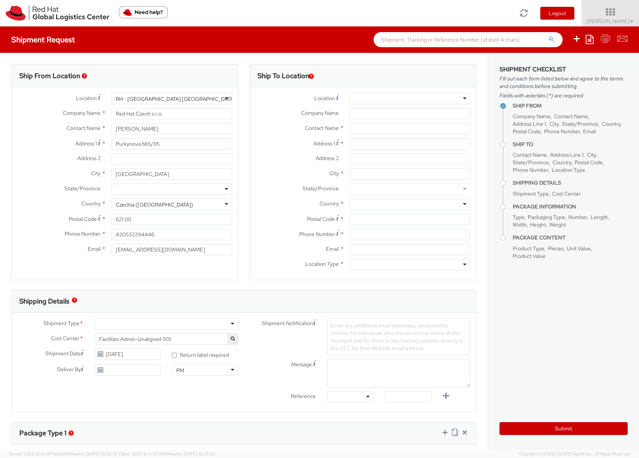
click at [106, 96] on div "RH - Brno - Tech Park Brno - C RH - Brno - Tech Park Brno - C RH - Amsterdam - …" at bounding box center [172, 98] width 132 height 11
click at [119, 97] on div "RH - Brno - Tech Park Brno - C" at bounding box center [180, 99] width 128 height 8
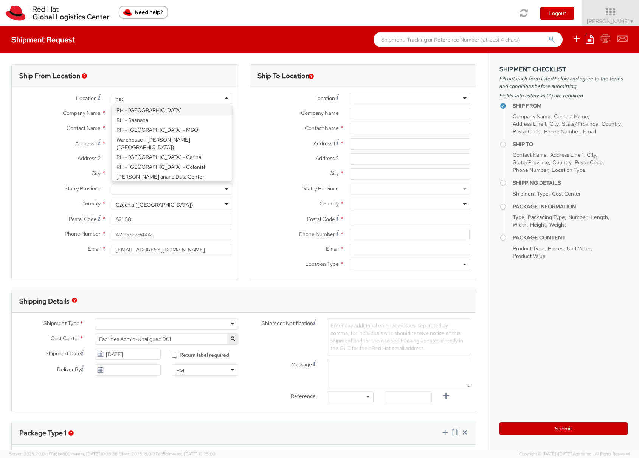
scroll to position [0, 0]
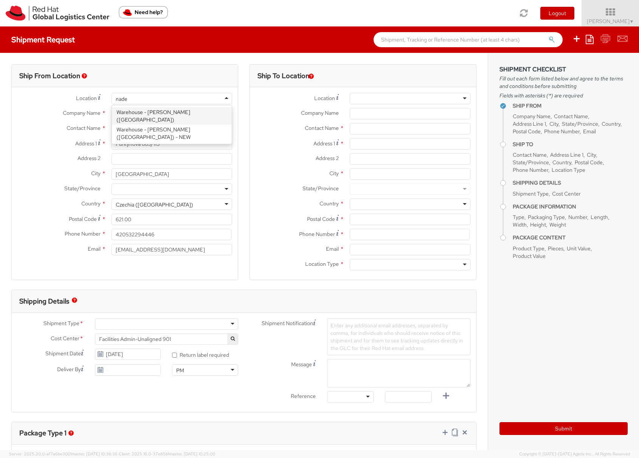
type input "nadel"
type input "Jack Nadel International BV"
type input "Unit 8F, Fokker Logistics Park"
type input "Fokkerweg 300"
type input "Oude Meer"
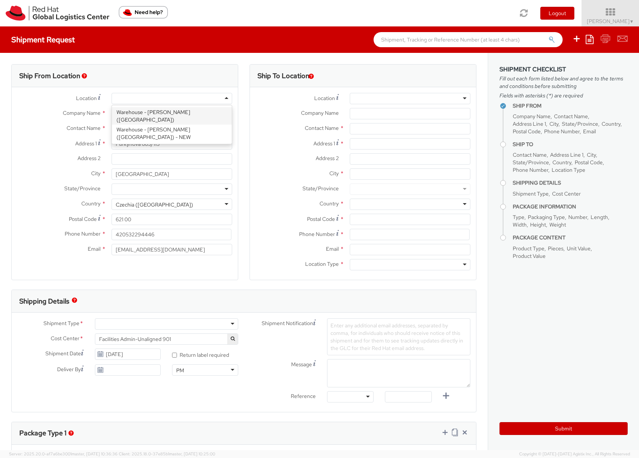
type input "1438 AN"
type input "+31 (0) 613029730"
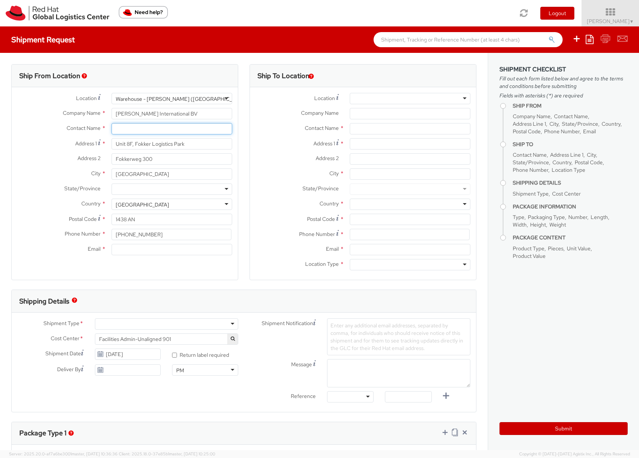
click at [125, 129] on input "text" at bounding box center [171, 128] width 121 height 11
type input "E"
paste input "38864-1"
type input "Red Hat 38864-1"
click at [237, 130] on div "Ship From Location Location * Warehouse - Nadel (NL) Warehouse - Nadel (NL) RH …" at bounding box center [125, 177] width 238 height 226
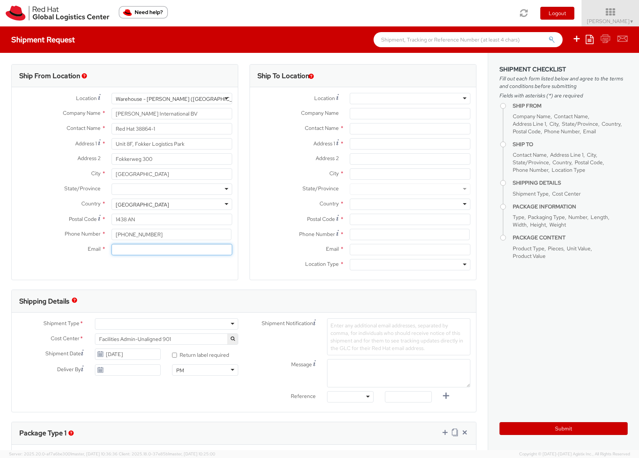
click at [122, 245] on input "Email *" at bounding box center [171, 249] width 121 height 11
type input "somala@redhat.com"
click at [379, 95] on div at bounding box center [410, 98] width 121 height 11
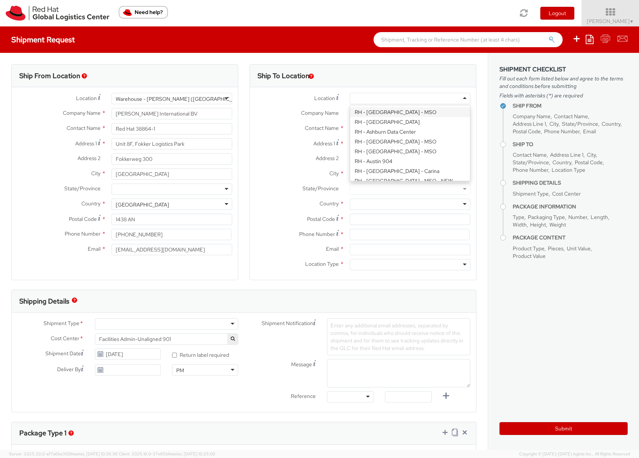
click at [344, 109] on div at bounding box center [410, 113] width 132 height 11
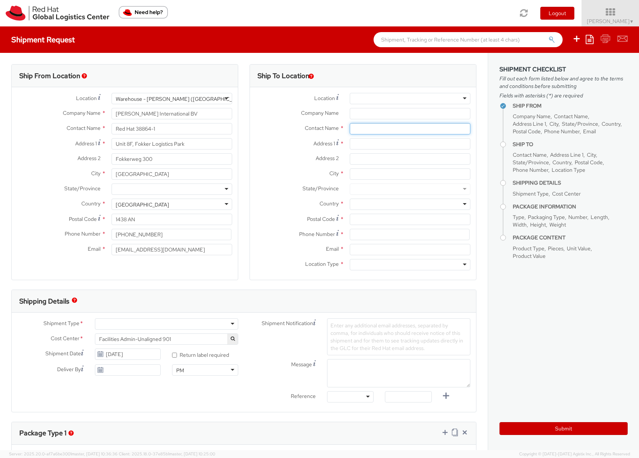
click at [353, 128] on input "text" at bounding box center [410, 128] width 121 height 11
paste input "Charlotte Howe"
click at [478, 120] on div "Ship From Location Location * Warehouse - Nadel (NL) Warehouse - Nadel (NL) RH …" at bounding box center [243, 388] width 487 height 671
click at [418, 128] on input "Charlotte Howe" at bounding box center [410, 128] width 121 height 11
type input "Charlotte Howe"
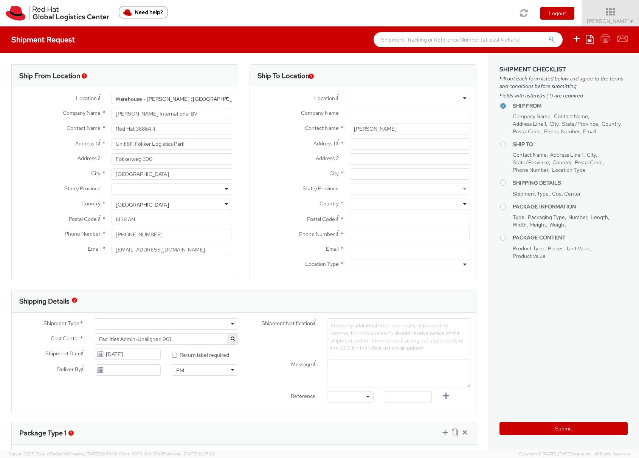
click at [476, 136] on div "Ship To Location Location * RH - Amsterdam - MSO RH - Amsterdam Data Center RH …" at bounding box center [363, 177] width 238 height 226
click at [352, 233] on input at bounding box center [410, 234] width 120 height 11
paste input "01252 319691"
type input "01252 319691"
click at [350, 266] on div at bounding box center [410, 264] width 121 height 11
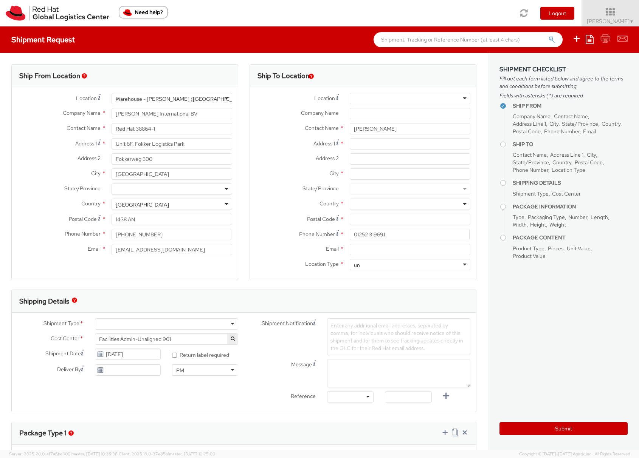
type input "u"
click at [350, 203] on div at bounding box center [410, 204] width 121 height 11
type input "united"
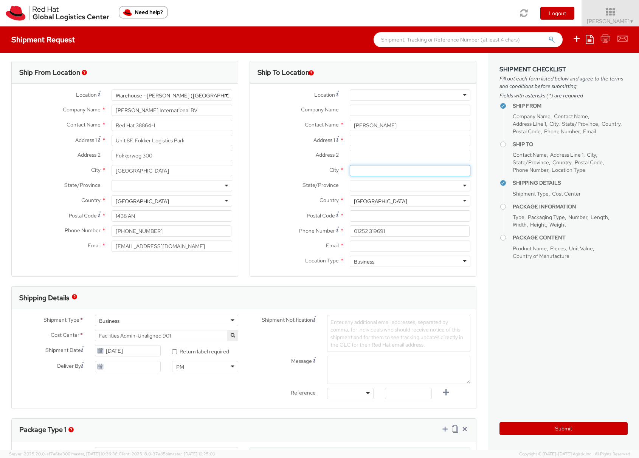
click at [362, 172] on input "City *" at bounding box center [410, 170] width 121 height 11
paste input "Aldershot"
type input "Aldershot"
click at [353, 109] on input "Company Name *" at bounding box center [410, 110] width 121 height 11
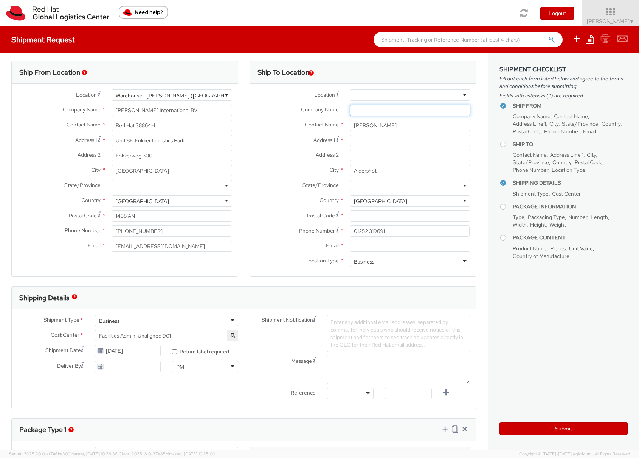
click at [353, 109] on input "Company Name *" at bounding box center [410, 110] width 121 height 11
paste input "IQ Digital"
type input "IQ Digital"
click at [363, 152] on input "Address 2 *" at bounding box center [410, 155] width 121 height 11
paste input "2, The Brook Trading Estate"
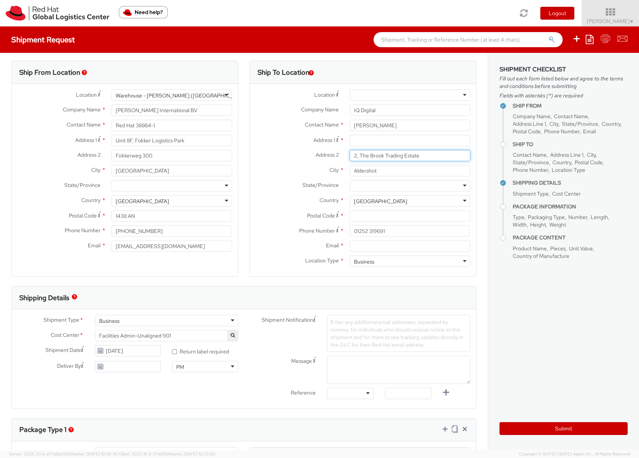
type input "2, The Brook Trading Estate"
click at [359, 138] on input "Address 1 *" at bounding box center [410, 140] width 121 height 11
paste input "Deadbrook Lane"
type input "Deadbrook Lane"
click at [350, 216] on input "Postal Code *" at bounding box center [410, 215] width 121 height 11
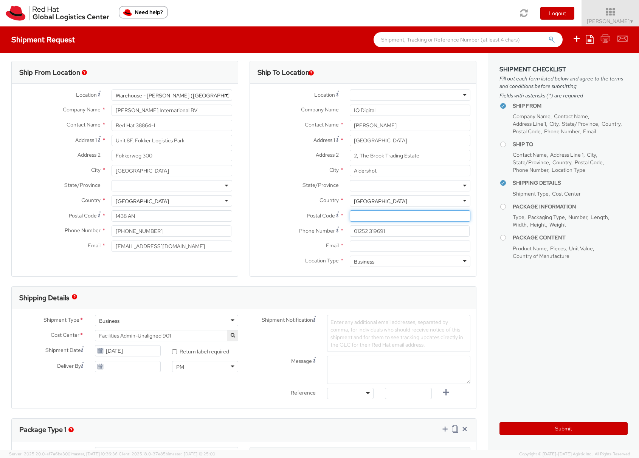
paste input "GU12 4XB"
type input "GU12 4XB"
click at [361, 246] on input "Email *" at bounding box center [410, 246] width 121 height 11
type input "somala@redhat.com"
click at [476, 154] on div "Ship From Location Location * Warehouse - Nadel (NL) Warehouse - Nadel (NL) RH …" at bounding box center [243, 404] width 487 height 710
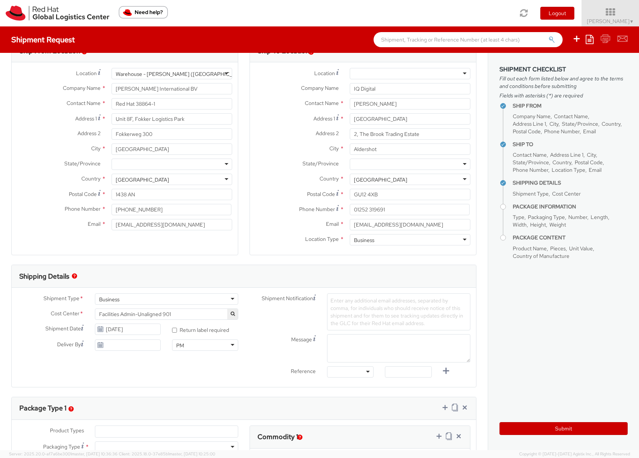
scroll to position [25, 0]
click at [170, 314] on span "Facilities Admin-Unaligned 901" at bounding box center [166, 314] width 135 height 7
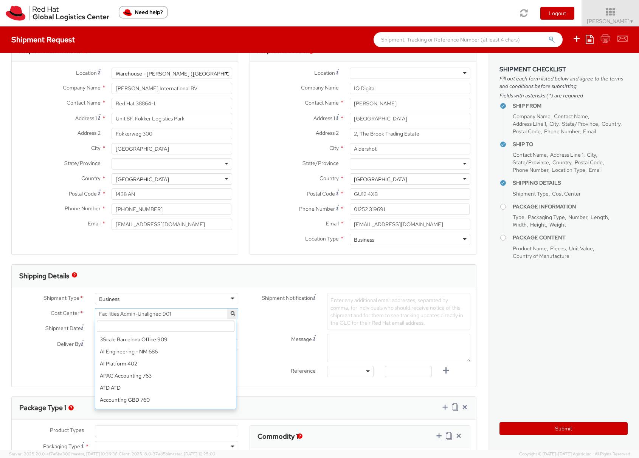
scroll to position [2788, 0]
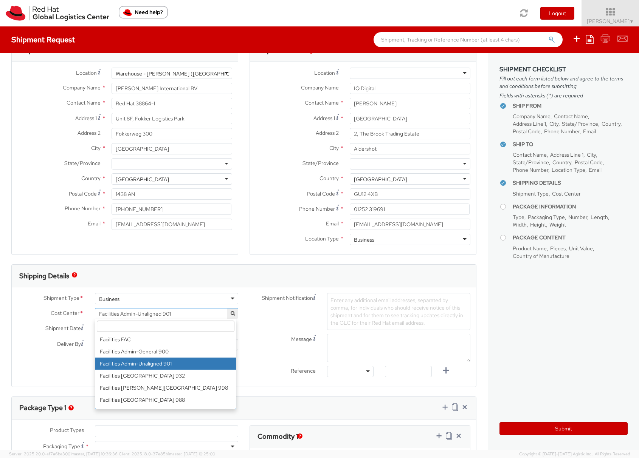
click at [117, 327] on input "search" at bounding box center [166, 326] width 138 height 11
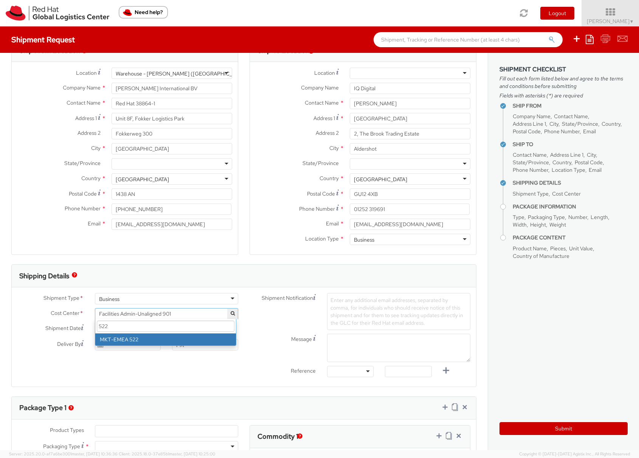
type input "522"
select select "522"
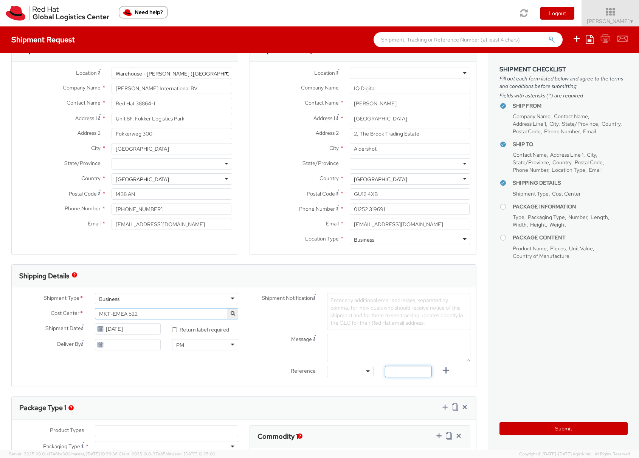
click at [395, 374] on input "text" at bounding box center [408, 371] width 47 height 11
drag, startPoint x: 163, startPoint y: 102, endPoint x: 135, endPoint y: 100, distance: 28.8
click at [135, 100] on input "Red Hat 38864-1" at bounding box center [171, 103] width 121 height 11
click at [342, 368] on div at bounding box center [350, 370] width 47 height 11
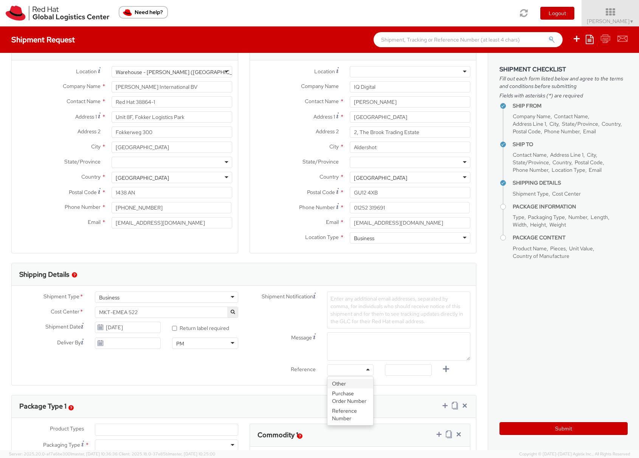
scroll to position [25, 0]
drag, startPoint x: 328, startPoint y: 343, endPoint x: 329, endPoint y: 382, distance: 38.9
click at [329, 352] on textarea "Message" at bounding box center [398, 348] width 143 height 28
click at [347, 375] on div at bounding box center [350, 371] width 47 height 11
click at [406, 365] on div "Message" at bounding box center [360, 350] width 232 height 32
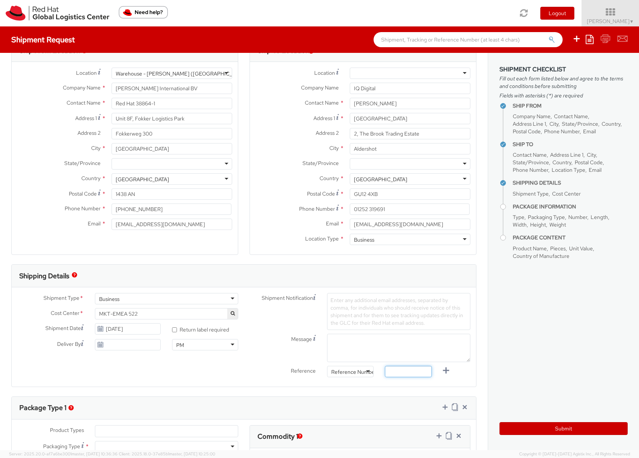
click at [402, 371] on input "text" at bounding box center [408, 371] width 47 height 11
paste input "38864-1"
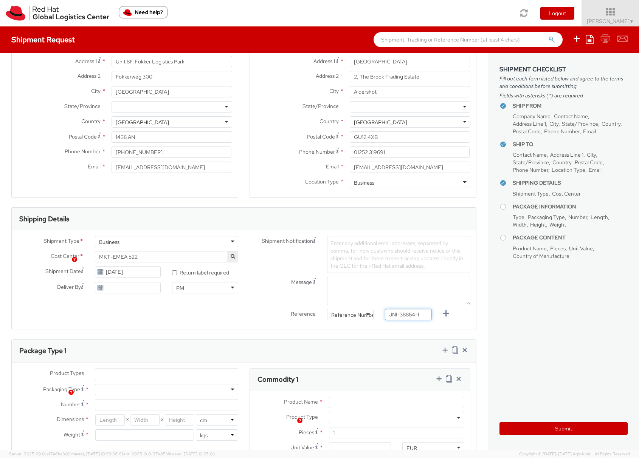
scroll to position [85, 0]
type input "JNI-38864-1"
click at [110, 373] on ul at bounding box center [166, 372] width 142 height 11
click at [111, 374] on ul at bounding box center [166, 372] width 142 height 11
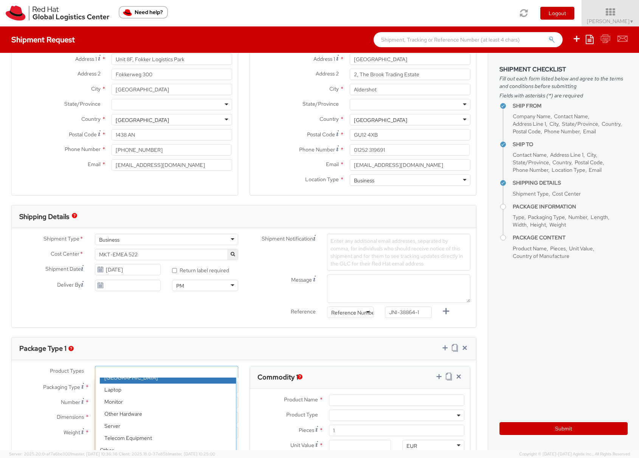
scroll to position [33, 0]
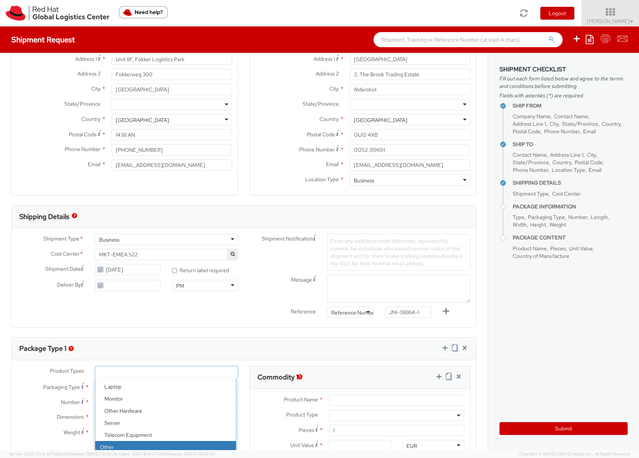
select select "OTHER"
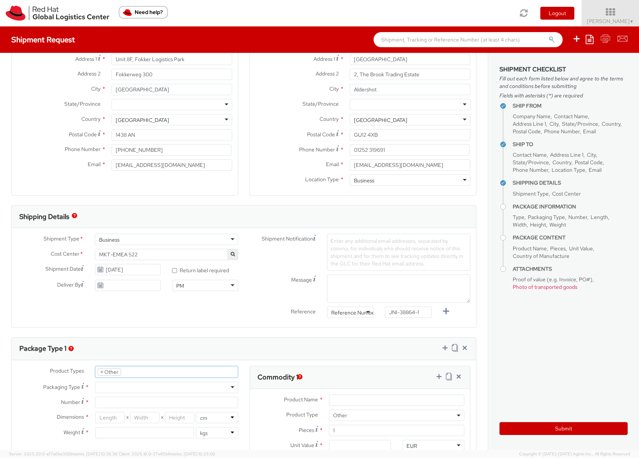
click at [107, 389] on div at bounding box center [166, 387] width 143 height 11
click at [106, 405] on input "Number *" at bounding box center [166, 402] width 143 height 11
type input "3"
click at [102, 418] on input "number" at bounding box center [110, 417] width 30 height 11
type input "60"
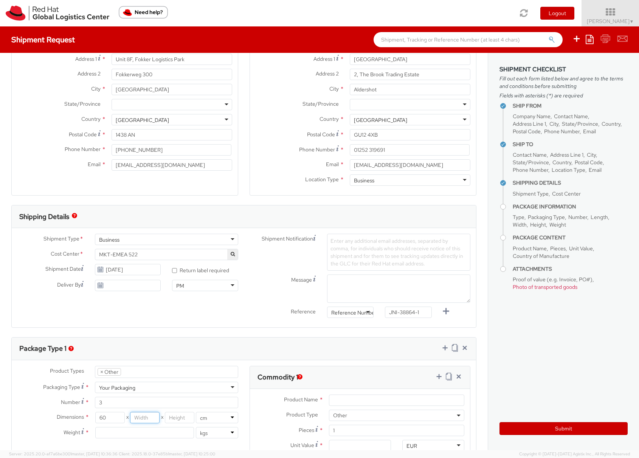
click at [151, 422] on input "number" at bounding box center [145, 417] width 30 height 11
type input "37"
click at [178, 419] on input "number" at bounding box center [180, 417] width 30 height 11
type input "58"
click at [120, 436] on input "number" at bounding box center [144, 432] width 99 height 11
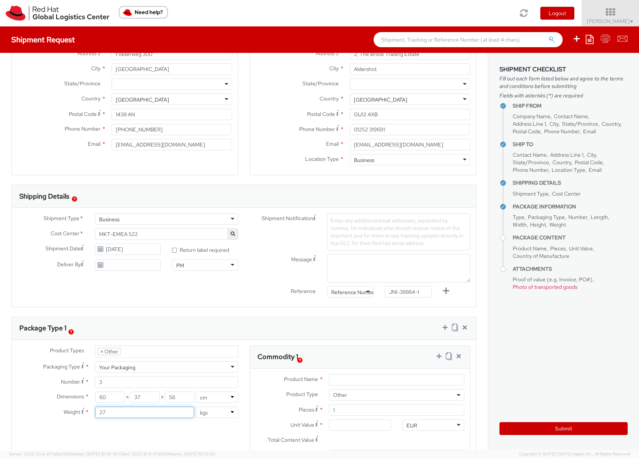
scroll to position [107, 0]
type input "27"
click at [355, 380] on input "Product Name *" at bounding box center [396, 378] width 135 height 11
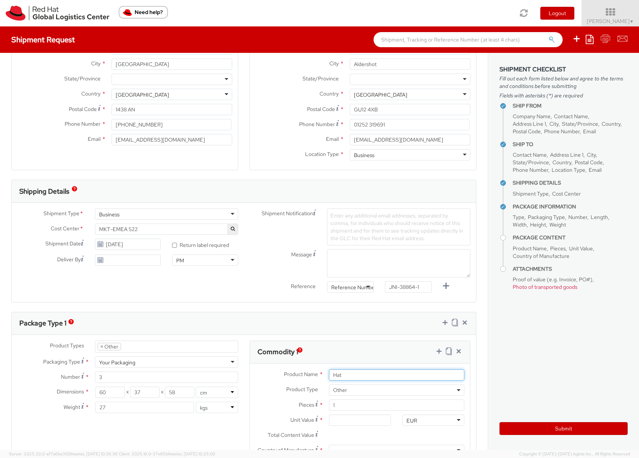
scroll to position [111, 0]
type input "Hat"
click at [351, 388] on span "Other" at bounding box center [396, 388] width 127 height 7
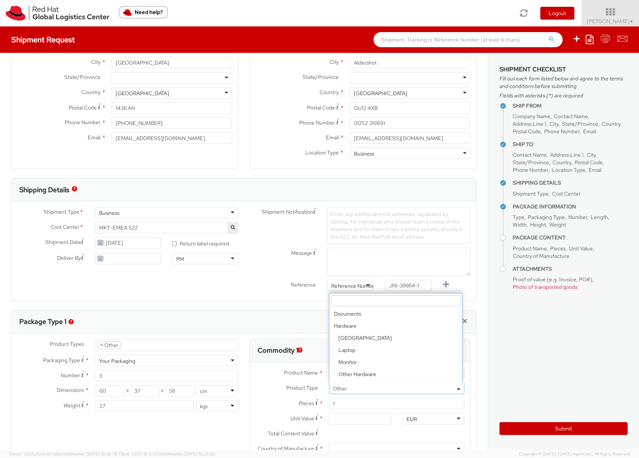
scroll to position [33, 0]
click at [351, 390] on span "Other" at bounding box center [396, 388] width 127 height 7
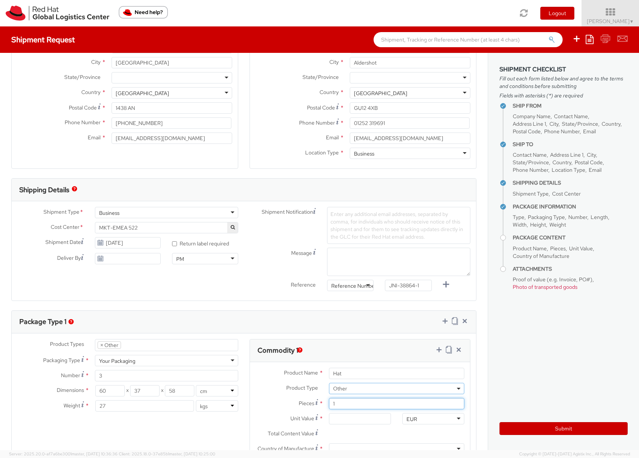
click at [345, 404] on input "1" at bounding box center [396, 403] width 135 height 11
type input "0.00"
type input "210"
click at [346, 423] on input "0.00" at bounding box center [360, 418] width 62 height 11
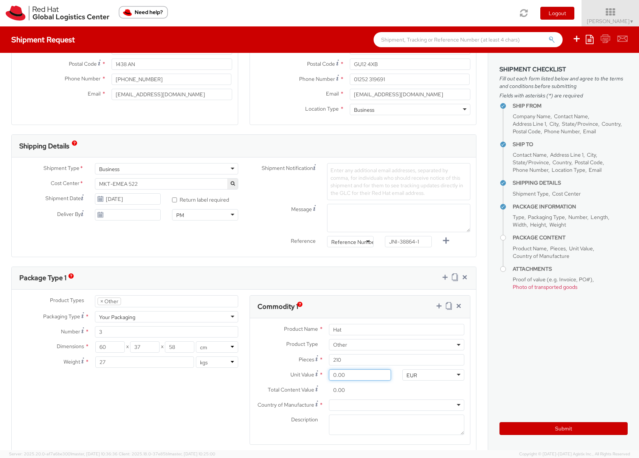
scroll to position [159, 0]
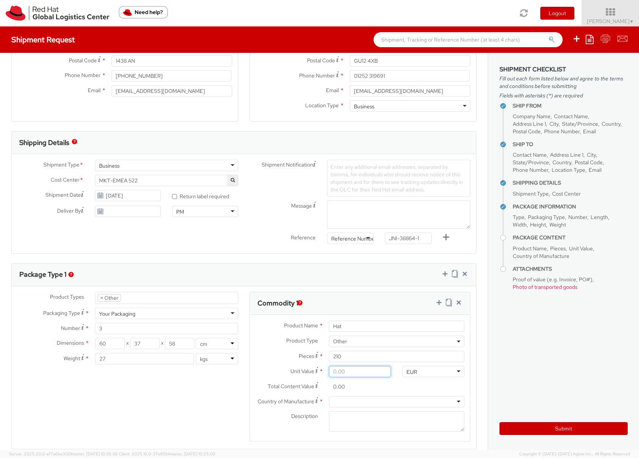
type input "6.00"
type input "1,260.00"
click at [376, 392] on input "1,260.00" at bounding box center [360, 386] width 62 height 11
drag, startPoint x: 355, startPoint y: 372, endPoint x: 325, endPoint y: 371, distance: 29.9
click at [329, 371] on input "6.00" at bounding box center [360, 371] width 62 height 11
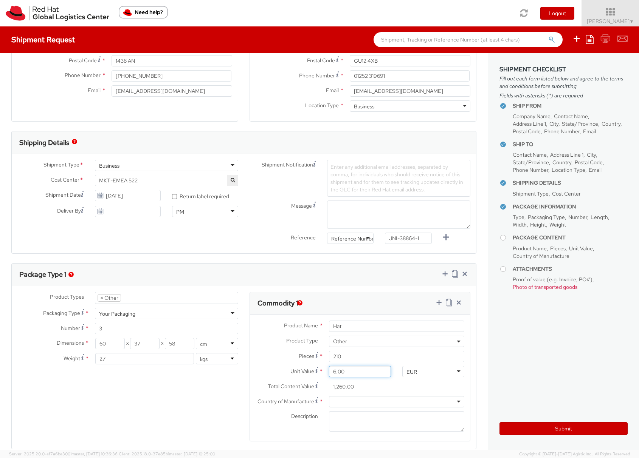
type input "1.00"
type input "210.00"
type input "12.00"
type input "2,520.00"
type input "126.00"
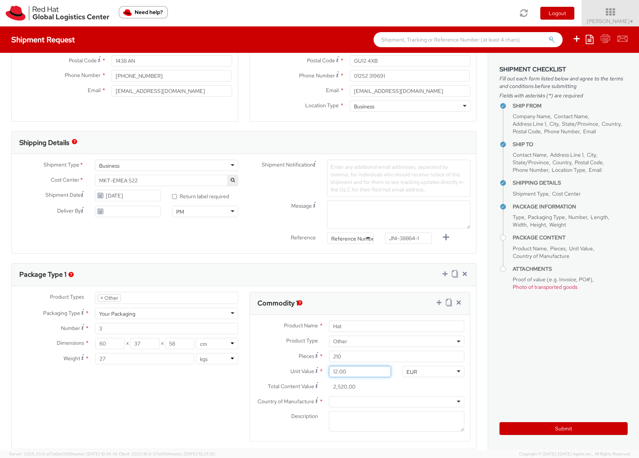
type input "26,460.00"
type input "1,260.00"
type input "264,600.00"
click at [369, 390] on input "264,600.00" at bounding box center [360, 386] width 62 height 11
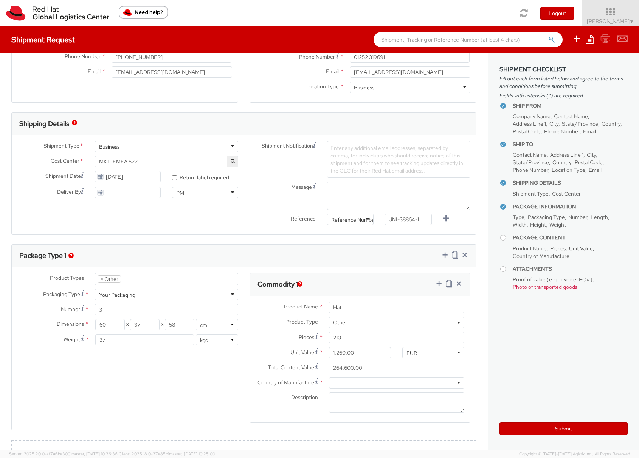
scroll to position [179, 0]
drag, startPoint x: 360, startPoint y: 352, endPoint x: 352, endPoint y: 351, distance: 8.7
click at [352, 351] on input "1,260.00" at bounding box center [360, 351] width 62 height 11
click at [368, 365] on input "264,600.00" at bounding box center [360, 366] width 62 height 11
click at [329, 366] on input "264,600.00" at bounding box center [360, 366] width 62 height 11
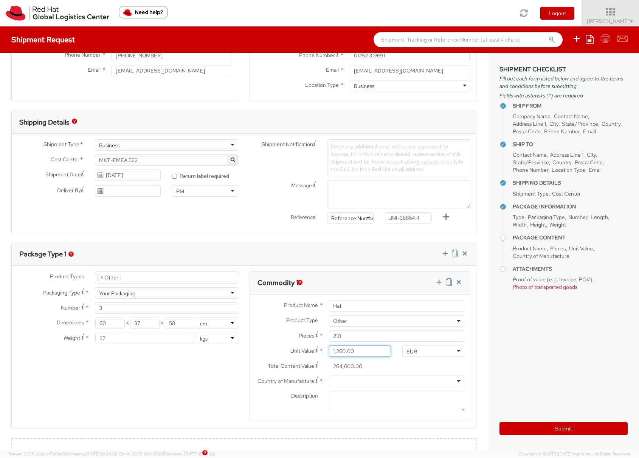
drag, startPoint x: 356, startPoint y: 351, endPoint x: 323, endPoint y: 351, distance: 32.5
click at [323, 351] on div "1,260.00" at bounding box center [359, 351] width 73 height 11
type input "0.01"
type input "2.10"
type input "0.12"
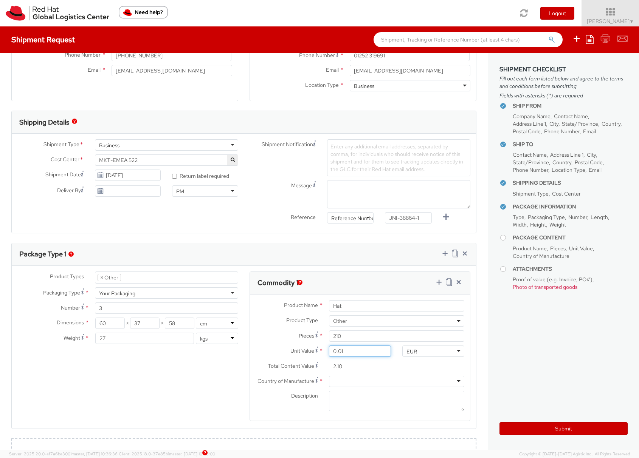
type input "25.20"
click at [368, 370] on input "25.20" at bounding box center [360, 366] width 62 height 11
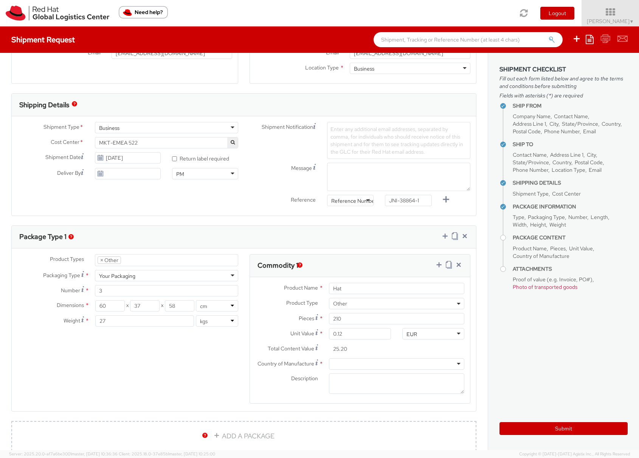
scroll to position [198, 0]
drag, startPoint x: 339, startPoint y: 350, endPoint x: 329, endPoint y: 348, distance: 10.4
click at [329, 348] on input "25.20" at bounding box center [360, 347] width 62 height 11
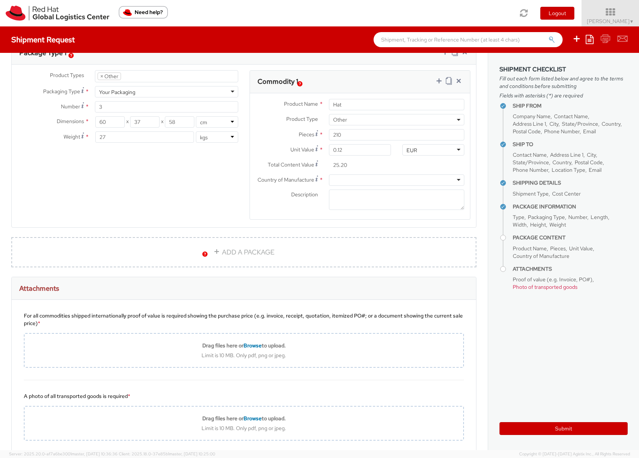
scroll to position [381, 0]
drag, startPoint x: 356, startPoint y: 150, endPoint x: 325, endPoint y: 149, distance: 31.4
click at [329, 149] on input "0.12" at bounding box center [360, 149] width 62 height 11
type input "6.00"
type input "1,260.00"
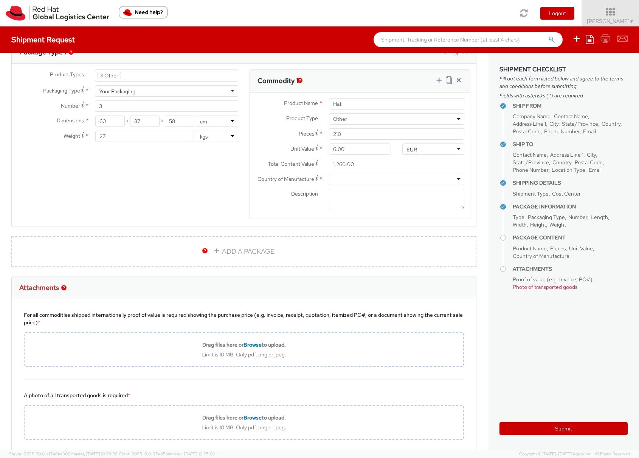
click at [384, 173] on div "Total Content Value * 1,260.00" at bounding box center [323, 166] width 147 height 15
click at [347, 178] on div at bounding box center [396, 179] width 135 height 11
type input "china"
click at [352, 198] on textarea "Description *" at bounding box center [396, 199] width 135 height 21
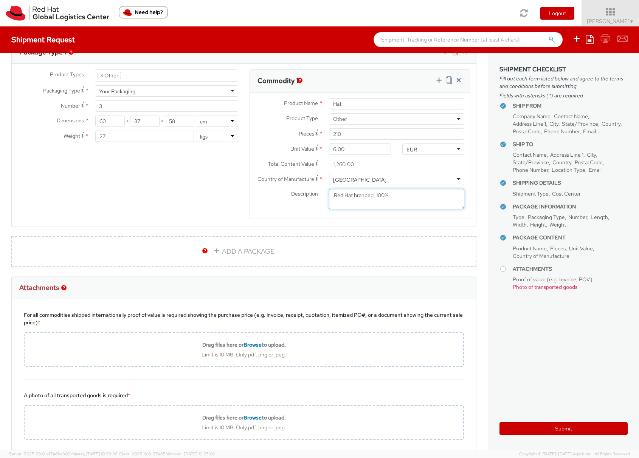
type textarea "Red Hat branded, 100%"
click at [358, 104] on input "Hat" at bounding box center [396, 103] width 135 height 11
type input "H"
type input "Fedora"
click at [379, 198] on textarea "Red Hat branded, 100%" at bounding box center [396, 199] width 135 height 21
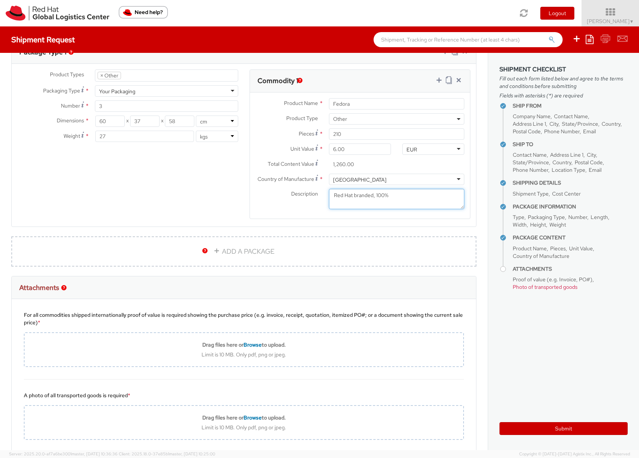
click at [371, 195] on textarea "Red Hat branded, 100%" at bounding box center [396, 199] width 135 height 21
click at [398, 199] on textarea "Red Hat branded hat, 100%" at bounding box center [396, 199] width 135 height 21
type textarea "Red Hat branded hat, 100% Polyster"
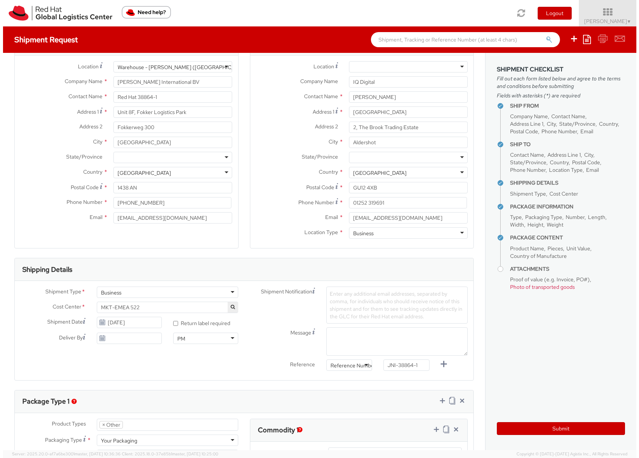
scroll to position [16, 0]
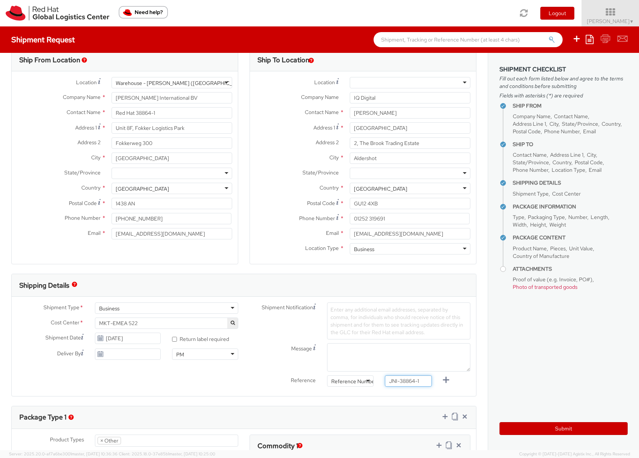
drag, startPoint x: 385, startPoint y: 381, endPoint x: 418, endPoint y: 380, distance: 32.9
click at [418, 380] on input "JNI-38864-1" at bounding box center [408, 381] width 47 height 11
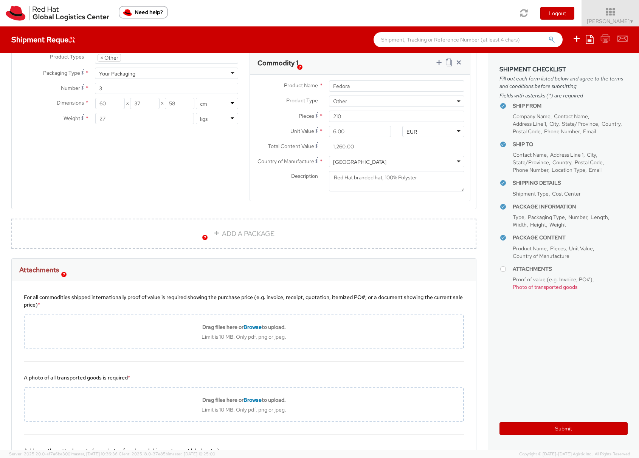
scroll to position [401, 0]
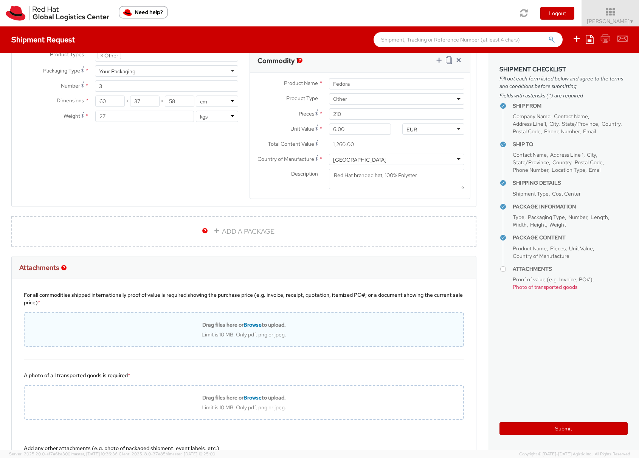
click at [203, 333] on div "Limit is 10 MB. Only pdf, png or jpeg." at bounding box center [244, 334] width 438 height 7
type input "C:\fakepath\ (Europe - Large Order) Order Confirmation.pdf"
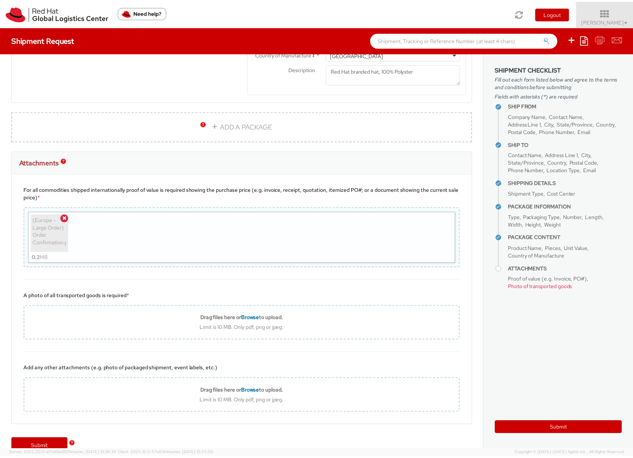
scroll to position [522, 0]
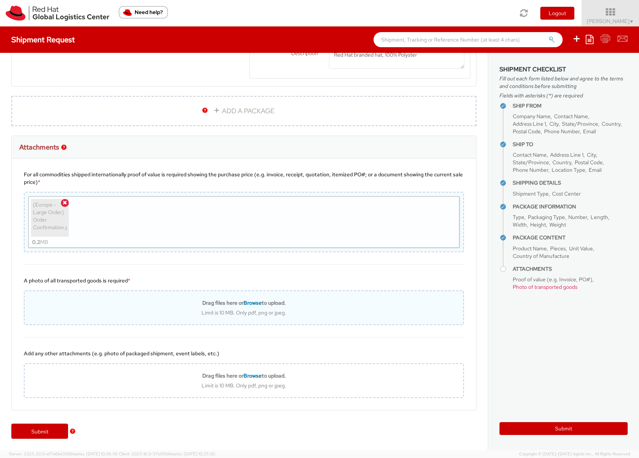
click at [187, 308] on div "Drag files here or Browse to upload. Limit is 10 MB. Only pdf, png or jpeg." at bounding box center [244, 308] width 438 height 17
type input "C:\fakepath\ (Europe - Large Order) Order Confirmation.pdf"
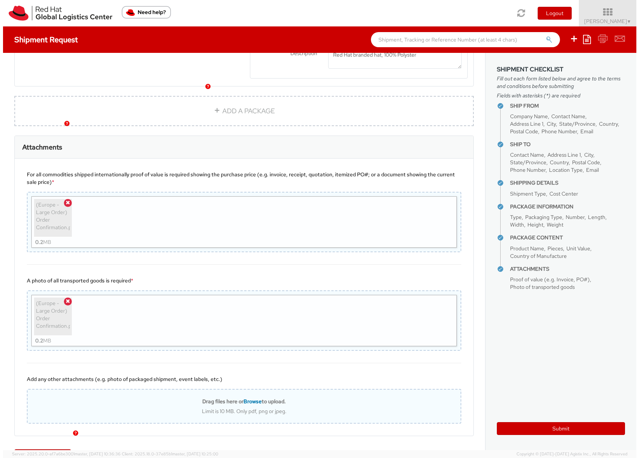
scroll to position [547, 0]
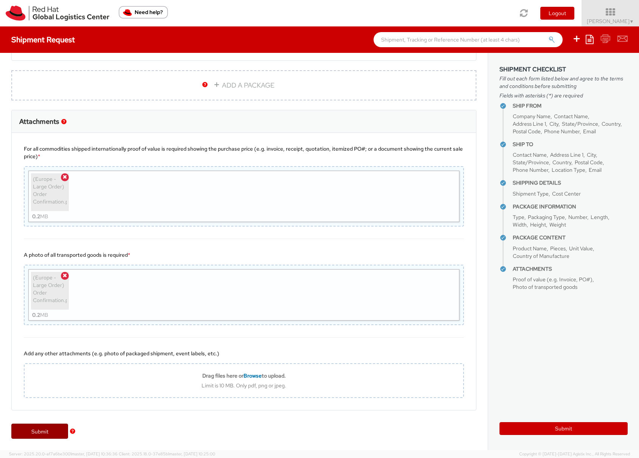
click at [37, 433] on link "Submit" at bounding box center [39, 431] width 57 height 15
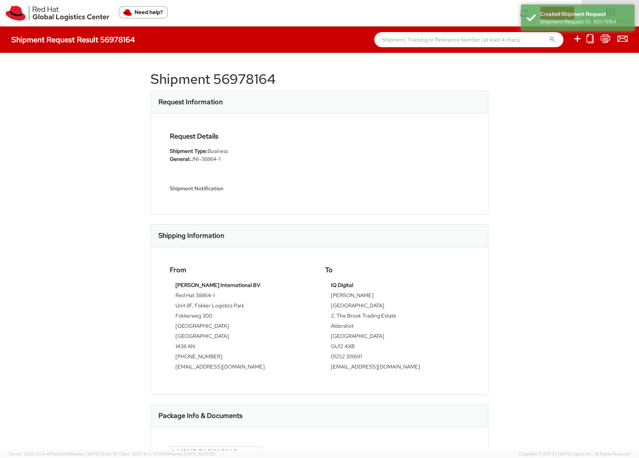
click at [236, 79] on h1 "Shipment 56978164" at bounding box center [319, 79] width 338 height 15
copy h1 "56978164"
